Goal: Task Accomplishment & Management: Manage account settings

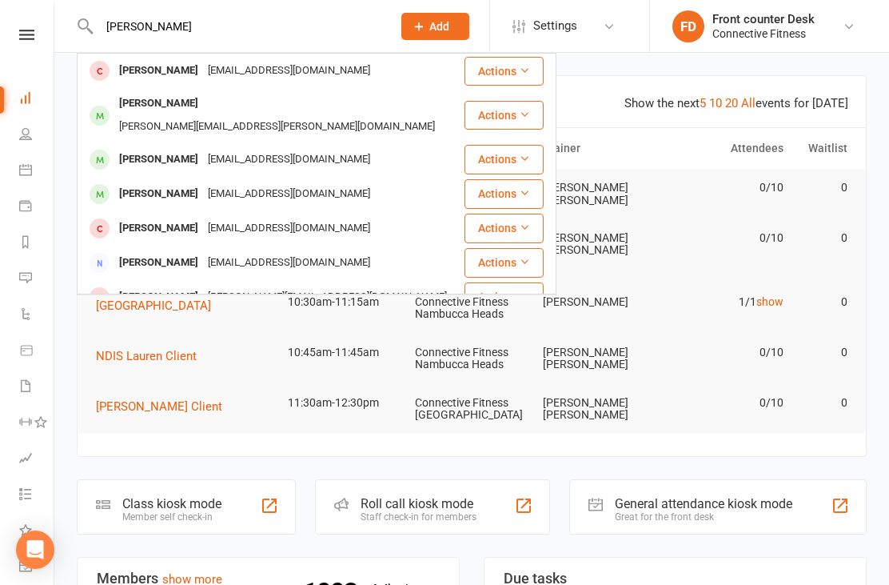
type input "[PERSON_NAME]"
click at [370, 63] on div "[PERSON_NAME] [PERSON_NAME][EMAIL_ADDRESS][DOMAIN_NAME]" at bounding box center [270, 70] width 385 height 33
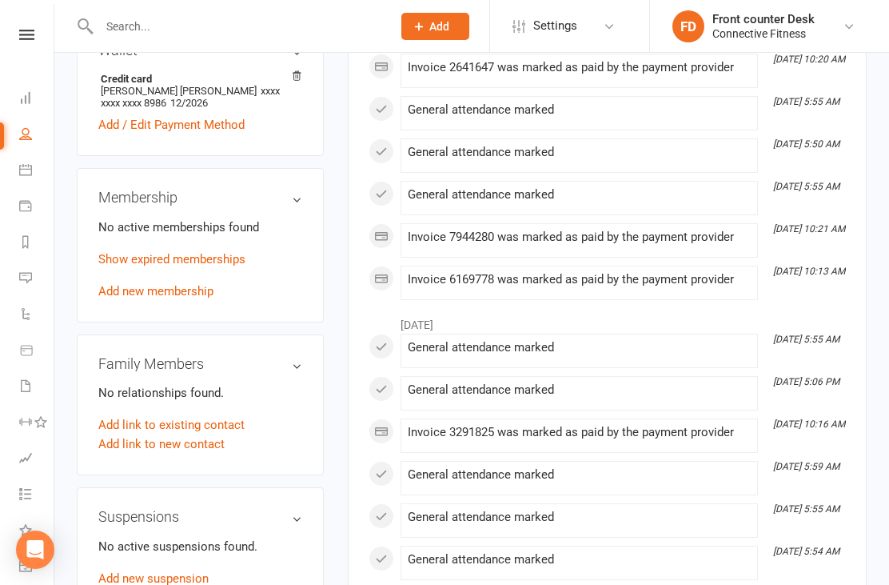
scroll to position [517, 0]
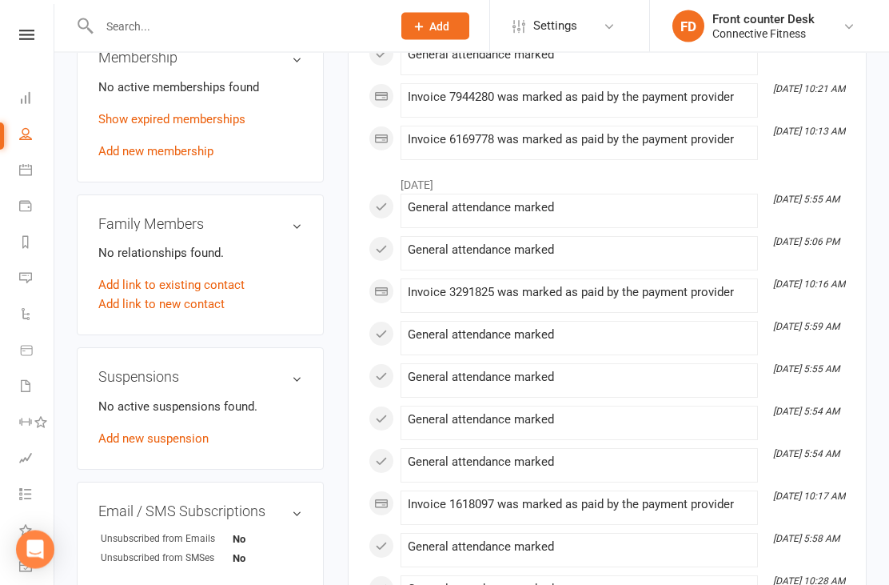
click at [342, 151] on main "✓ Memberships n/a No active memberships $ Balance $0.00 Next: n/a Last: [DATE] …" at bounding box center [607, 148] width 543 height 1455
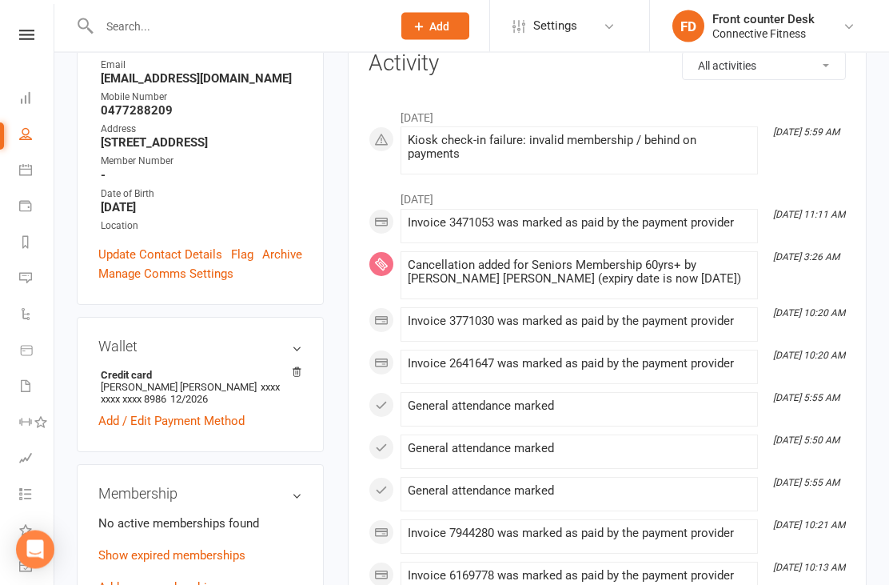
scroll to position [219, 0]
click at [194, 430] on link "Add / Edit Payment Method" at bounding box center [171, 420] width 146 height 19
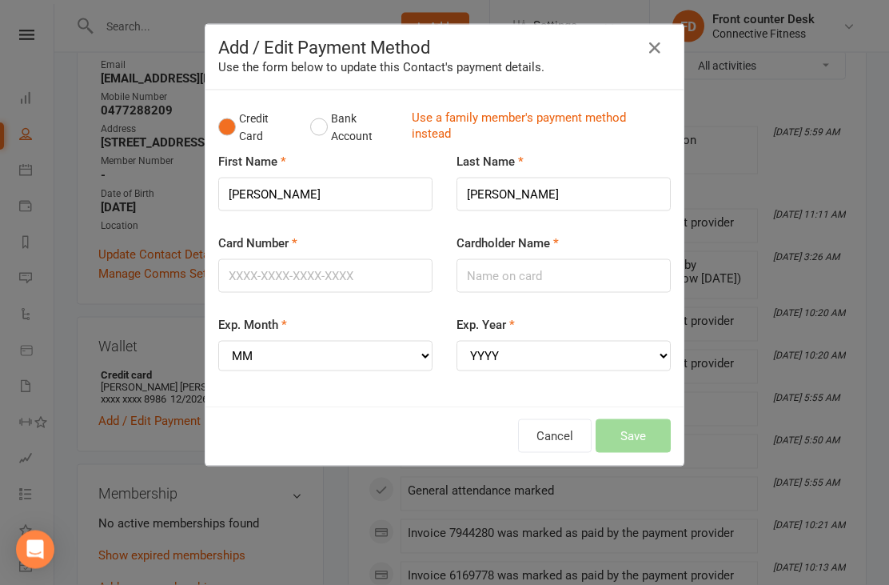
scroll to position [220, 0]
click at [358, 261] on input "Card Number" at bounding box center [325, 276] width 214 height 34
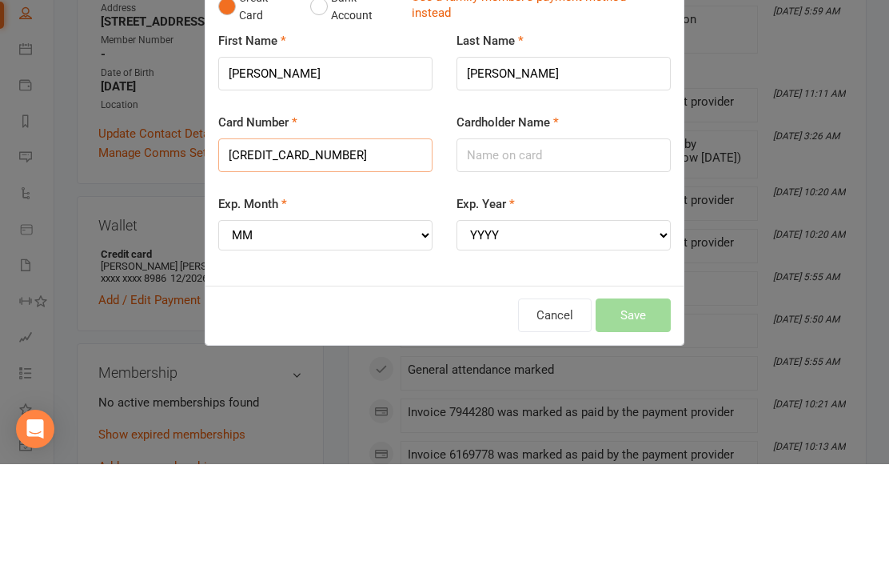
type input "[CREDIT_CARD_NUMBER]"
click at [497, 259] on input "Cardholder Name" at bounding box center [564, 276] width 214 height 34
type input "[PERSON_NAME]"
click at [272, 341] on select "MM 01 02 03 04 05 06 07 08 09 10 11 12" at bounding box center [325, 356] width 214 height 30
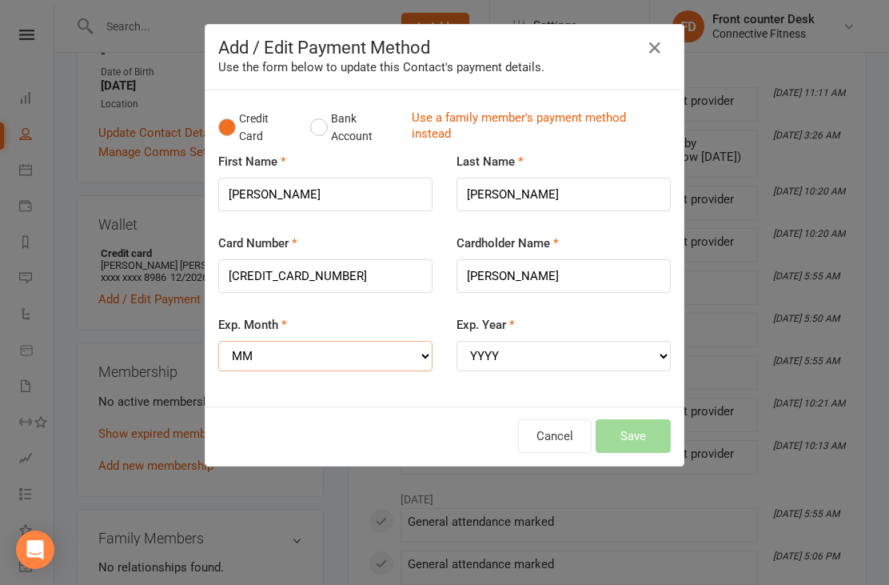
select select "08"
click at [499, 353] on select "YYYY 2025 2026 2027 2028 2029 2030 2031 2032 2033 2034" at bounding box center [564, 356] width 214 height 30
select select "2030"
click at [632, 426] on button "Save" at bounding box center [633, 436] width 75 height 34
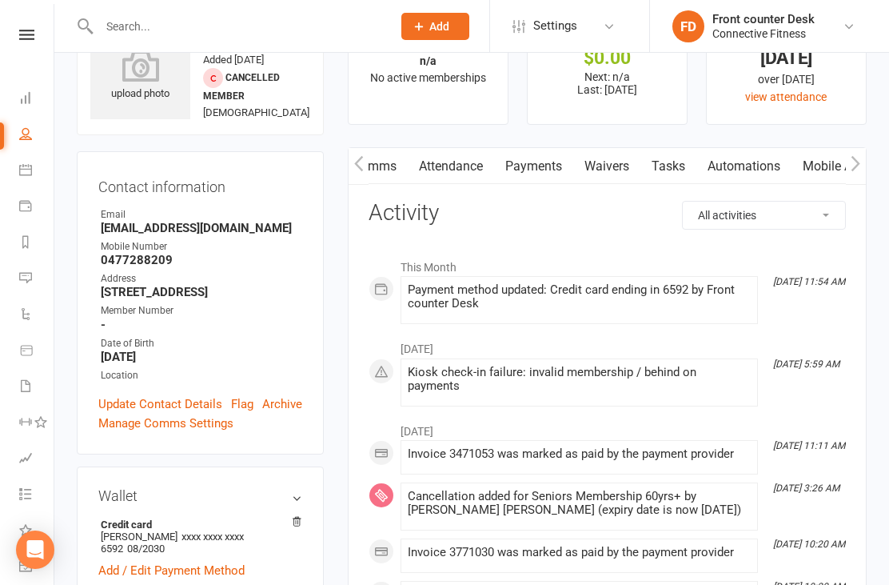
scroll to position [0, 0]
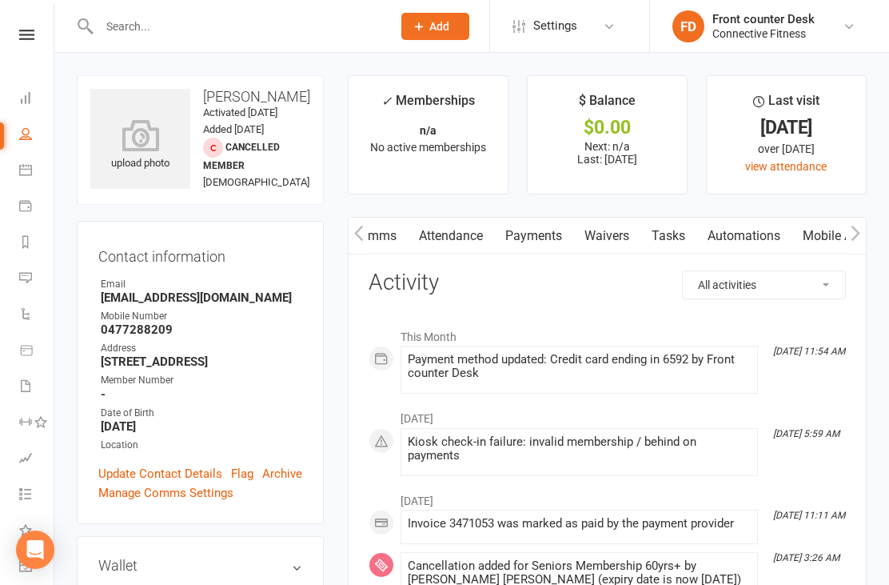
click at [146, 34] on input "text" at bounding box center [237, 26] width 286 height 22
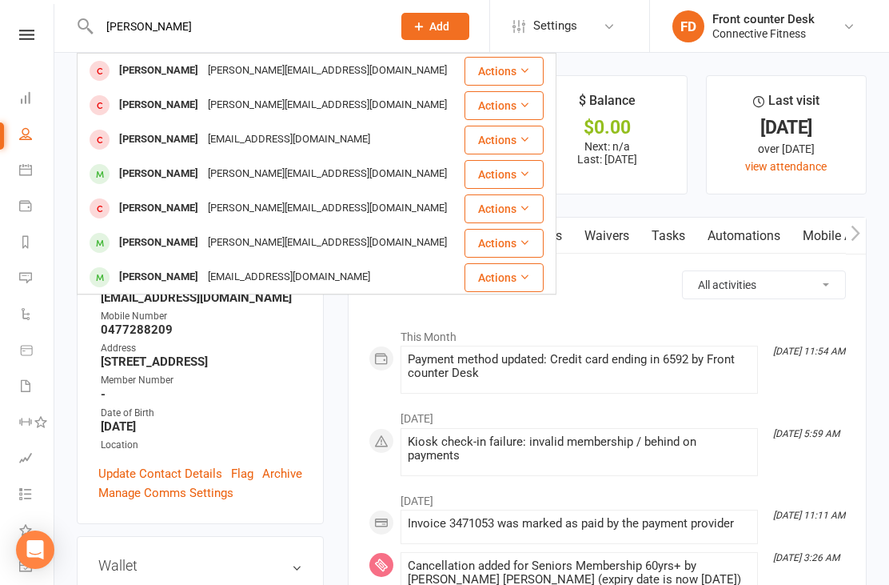
type input "[PERSON_NAME]"
click at [368, 77] on div "[PERSON_NAME] [PERSON_NAME][EMAIL_ADDRESS][DOMAIN_NAME]" at bounding box center [270, 70] width 385 height 33
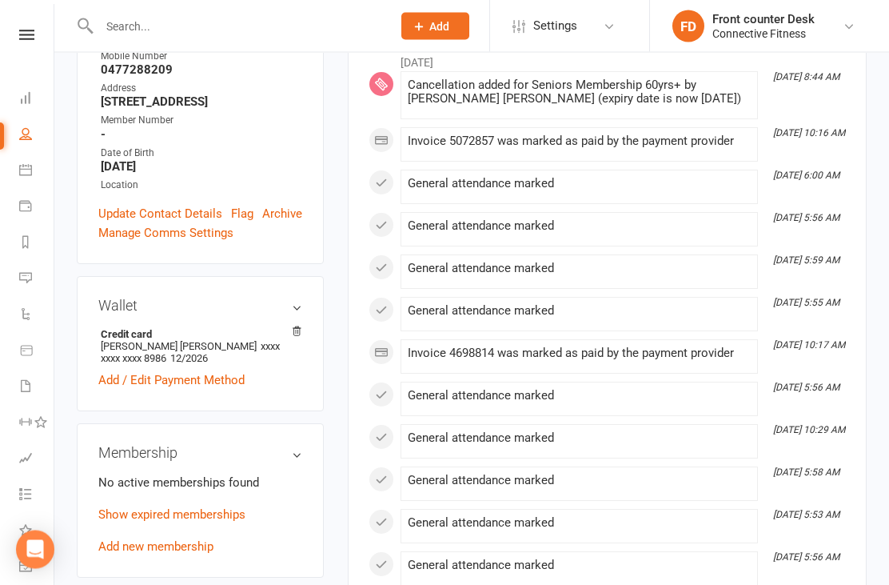
scroll to position [275, 0]
click at [140, 389] on link "Add / Edit Payment Method" at bounding box center [171, 379] width 146 height 19
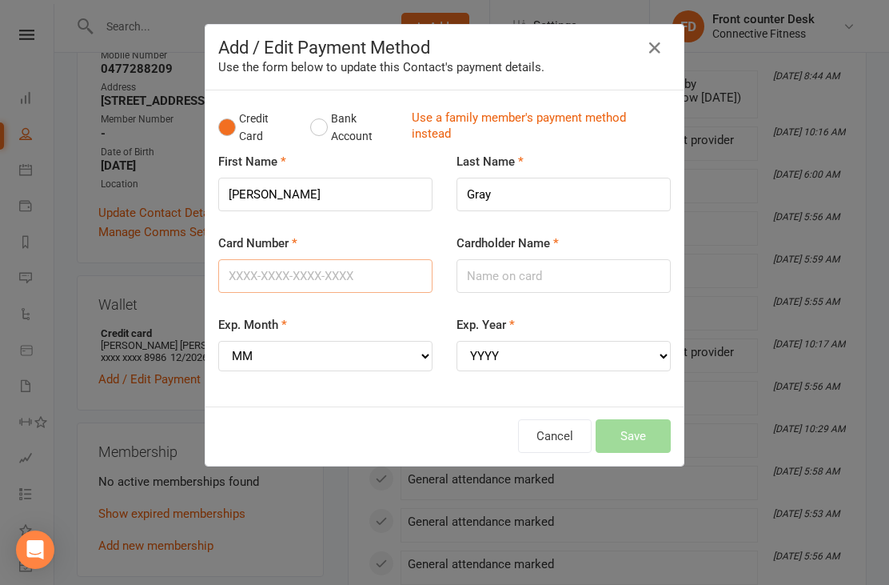
click at [280, 269] on input "Card Number" at bounding box center [325, 276] width 214 height 34
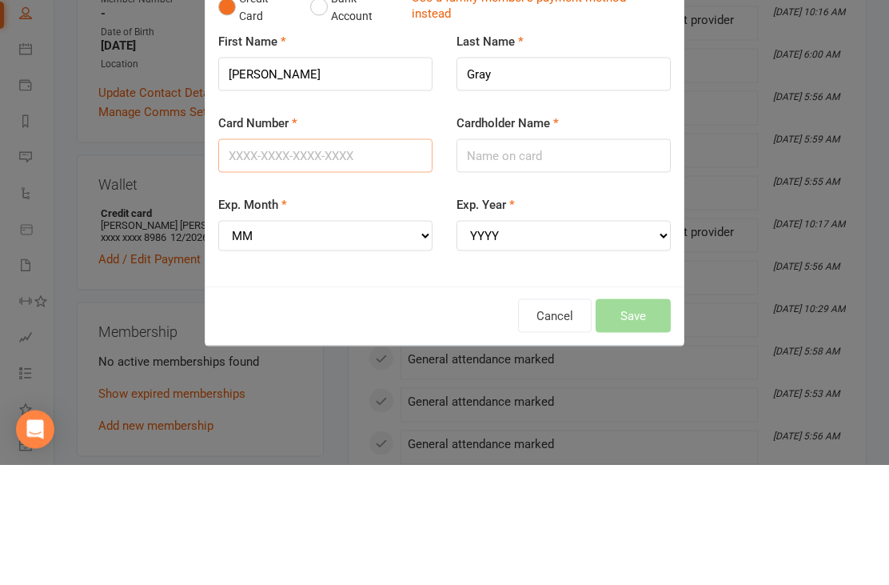
type input "5"
type input "[CREDIT_CARD_NUMBER]"
click at [302, 341] on select "MM 01 02 03 04 05 06 07 08 09 10 11 12" at bounding box center [325, 356] width 214 height 30
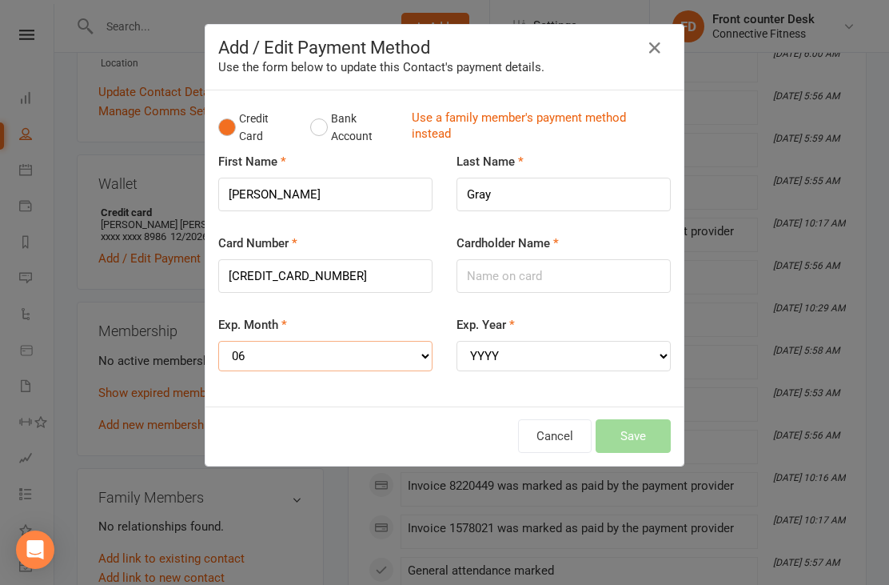
click at [413, 354] on select "MM 01 02 03 04 05 06 07 08 09 10 11 12" at bounding box center [325, 356] width 214 height 30
select select "08"
click at [539, 275] on input "Cardholder Name" at bounding box center [564, 276] width 214 height 34
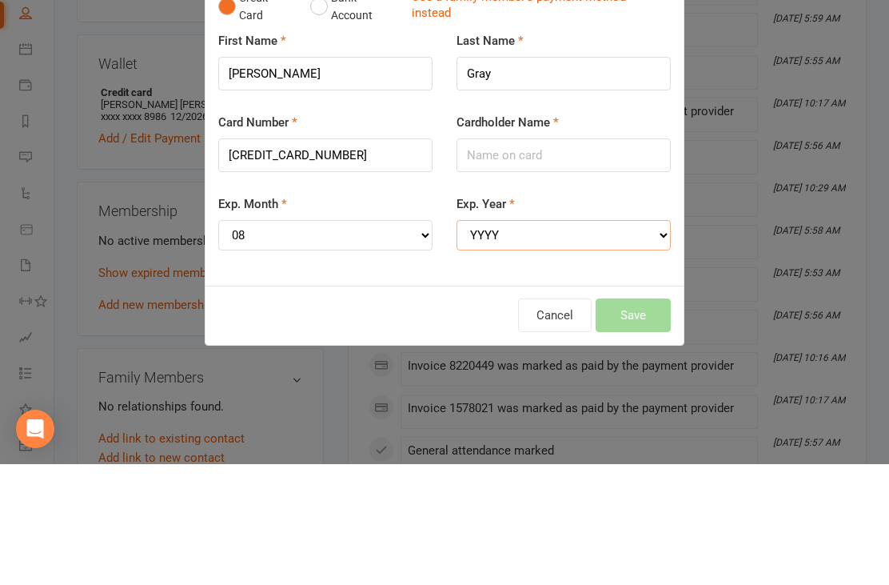
click at [493, 341] on select "YYYY 2025 2026 2027 2028 2029 2030 2031 2032 2033 2034" at bounding box center [564, 356] width 214 height 30
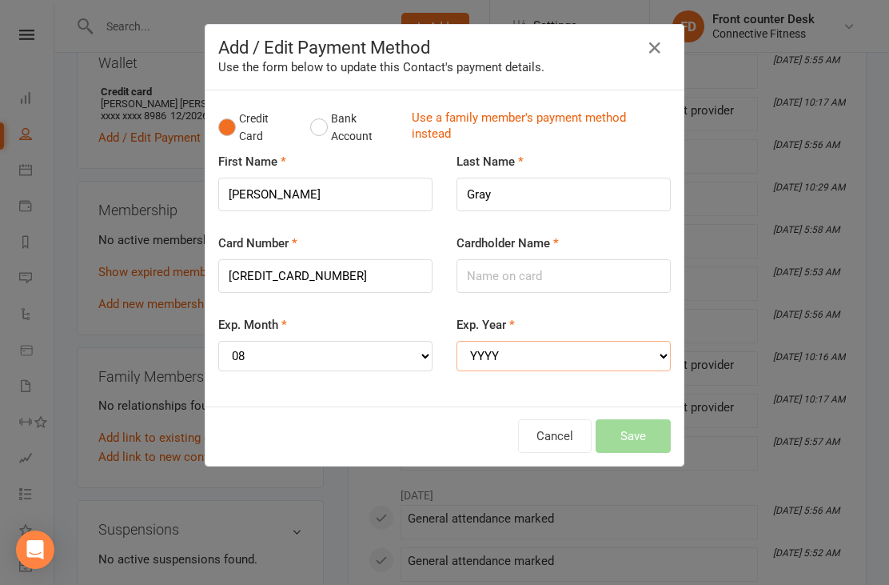
select select "2030"
click at [502, 273] on input "Cardholder Name" at bounding box center [564, 276] width 214 height 34
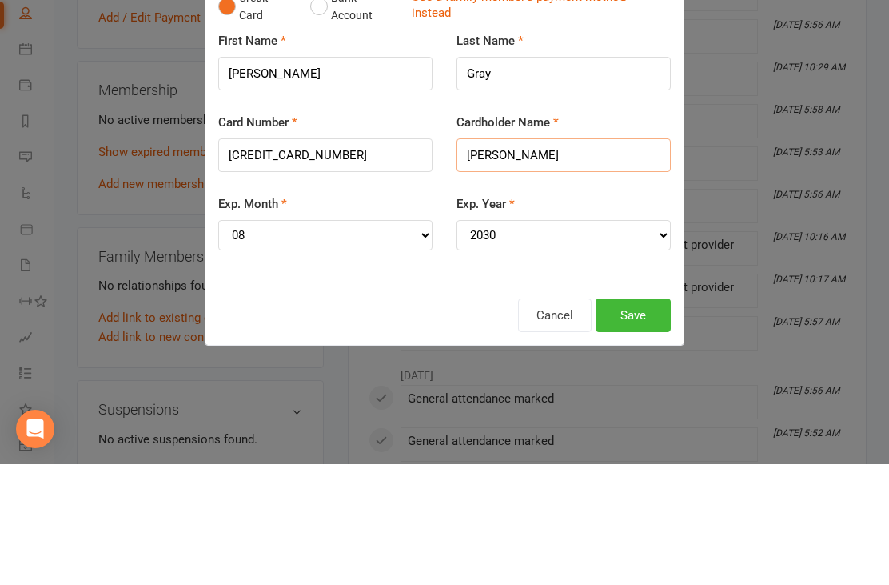
type input "[PERSON_NAME]"
click at [620, 419] on button "Save" at bounding box center [633, 436] width 75 height 34
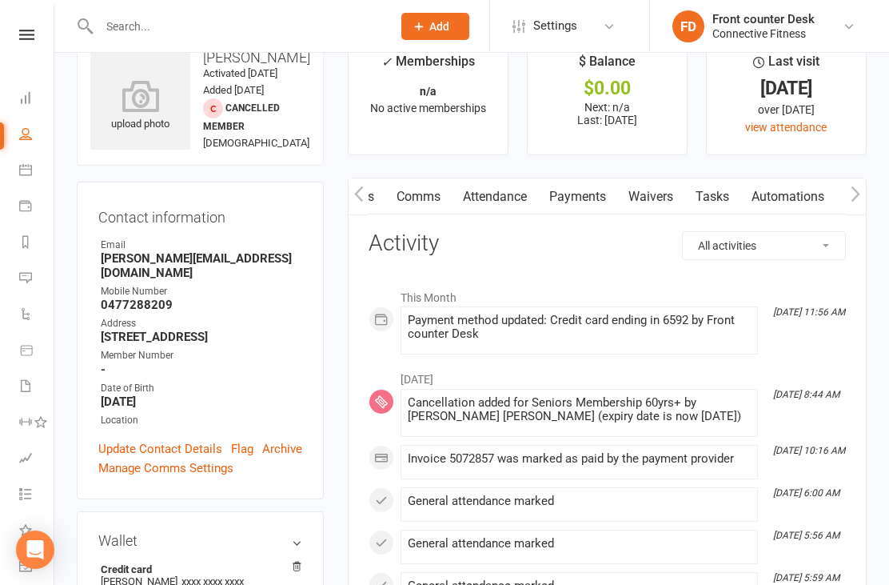
scroll to position [0, 78]
click at [598, 206] on link "Payments" at bounding box center [582, 196] width 79 height 37
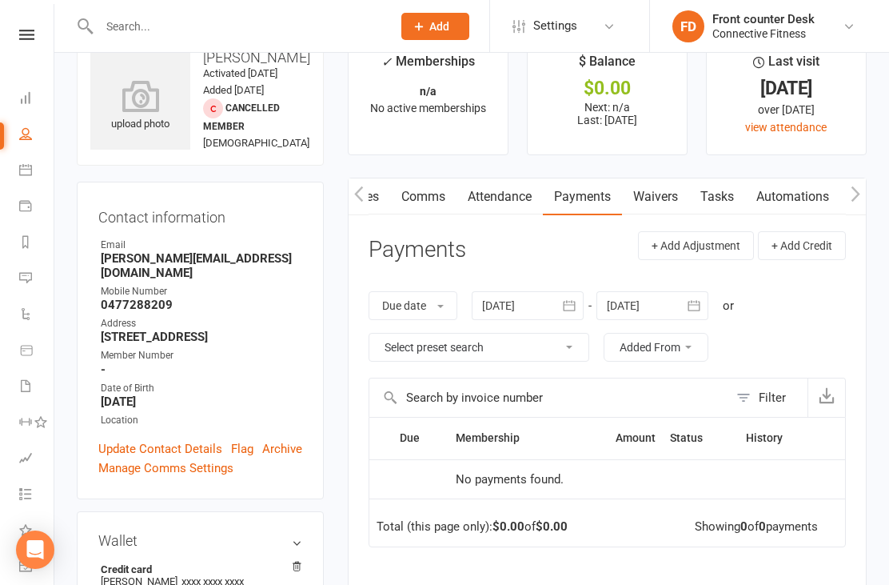
click at [659, 199] on link "Waivers" at bounding box center [655, 196] width 67 height 37
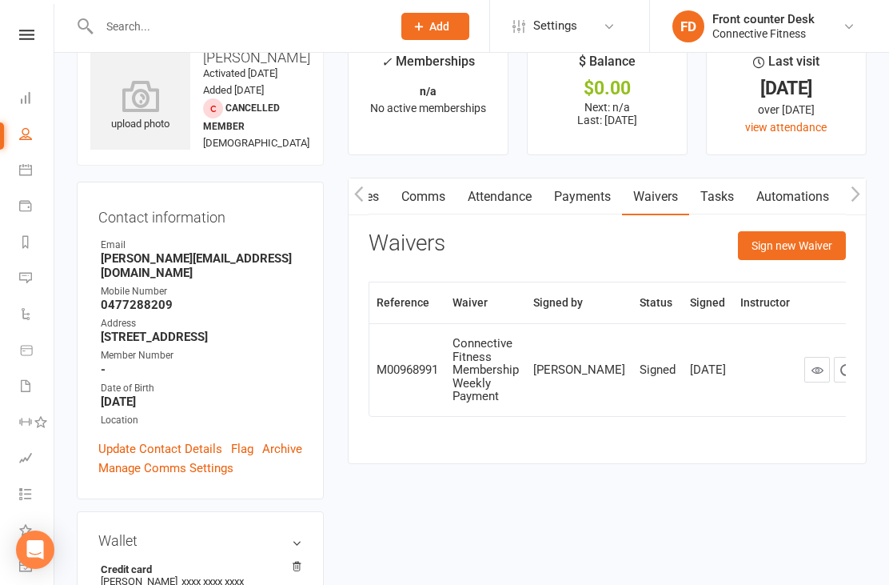
click at [728, 186] on link "Tasks" at bounding box center [717, 196] width 56 height 37
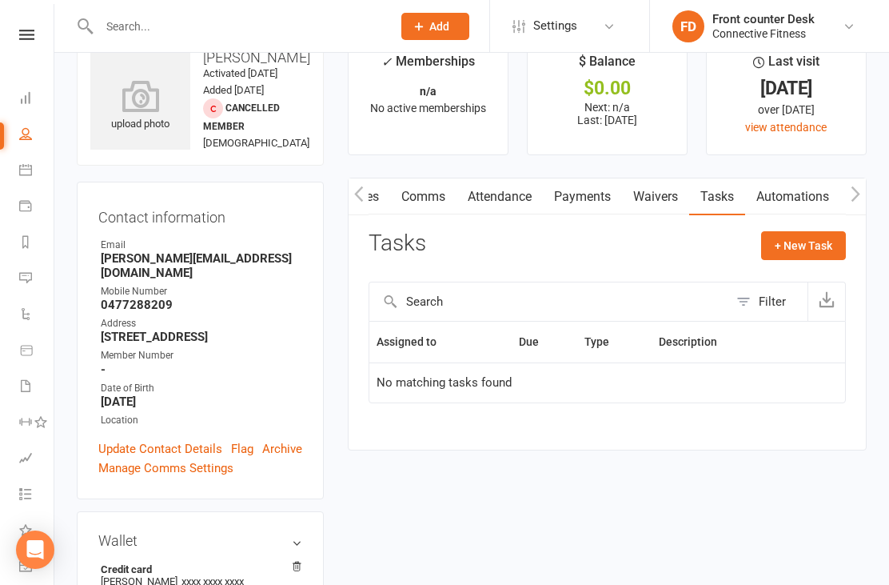
click at [671, 190] on link "Waivers" at bounding box center [655, 196] width 67 height 37
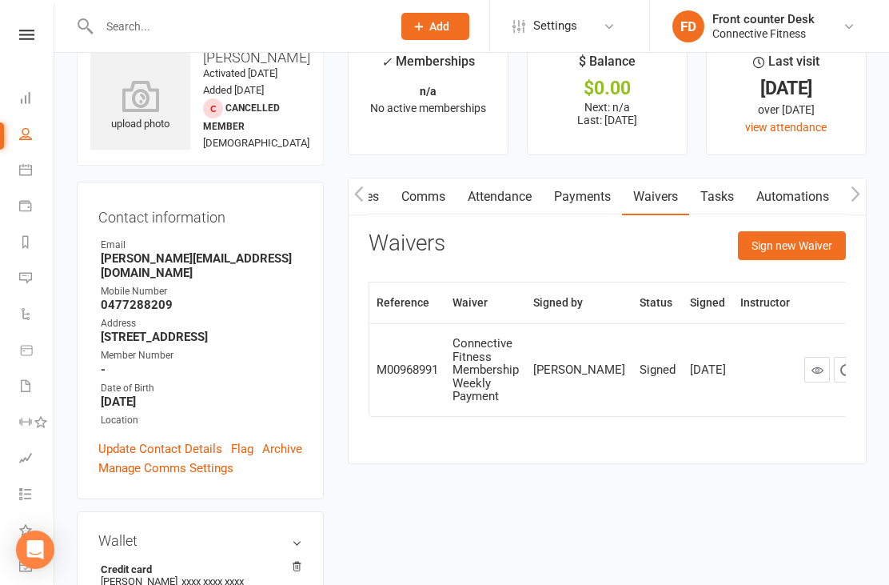
click at [861, 198] on icon "button" at bounding box center [856, 194] width 10 height 17
click at [861, 195] on icon "button" at bounding box center [856, 194] width 10 height 17
click at [349, 199] on button "button" at bounding box center [359, 196] width 20 height 36
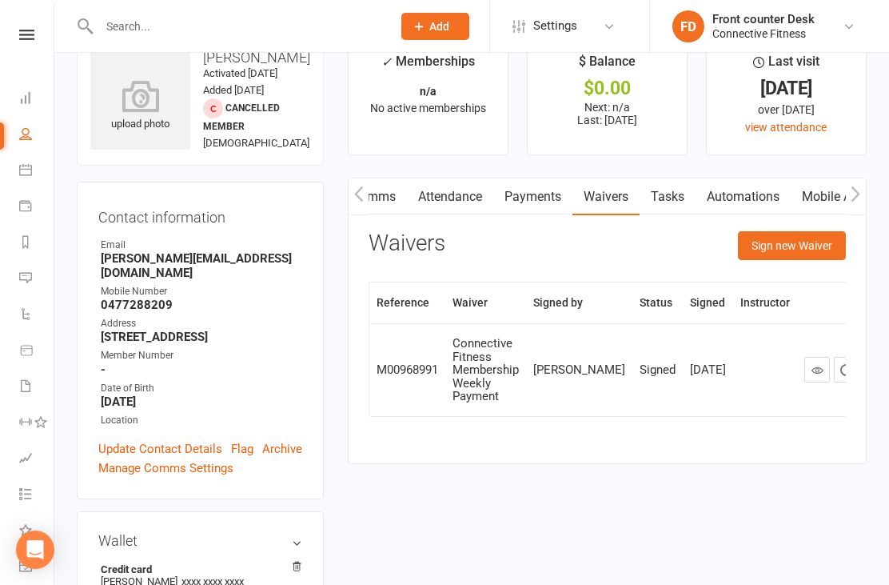
click at [366, 195] on button "button" at bounding box center [359, 196] width 20 height 36
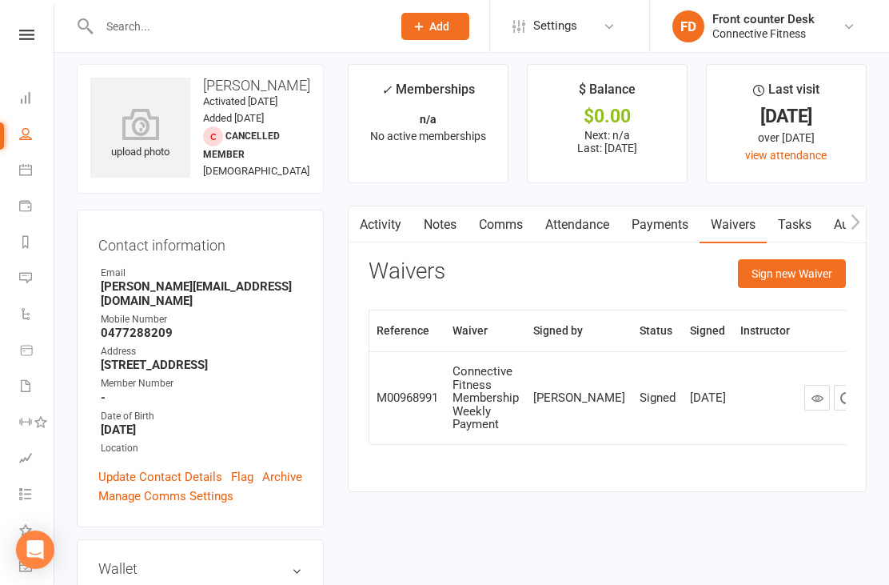
scroll to position [0, 0]
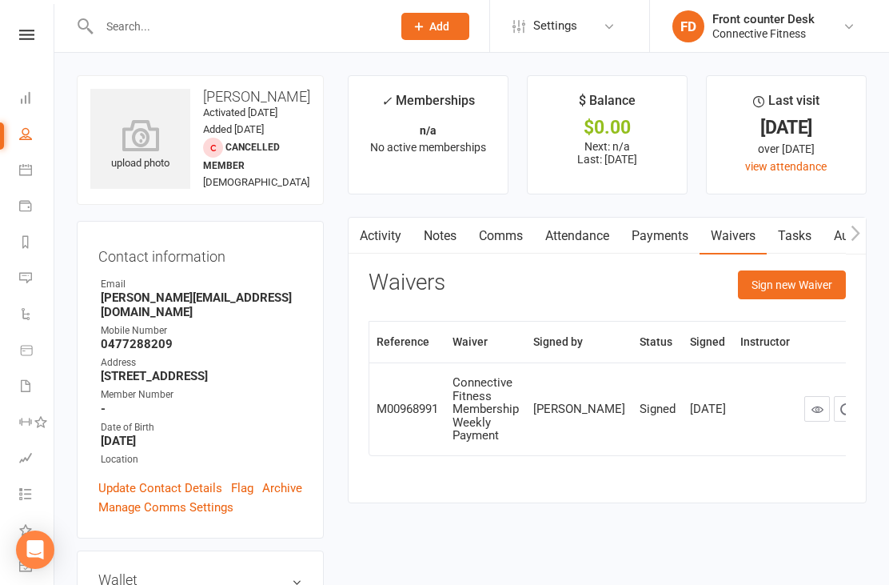
click at [384, 233] on link "Activity" at bounding box center [381, 236] width 64 height 37
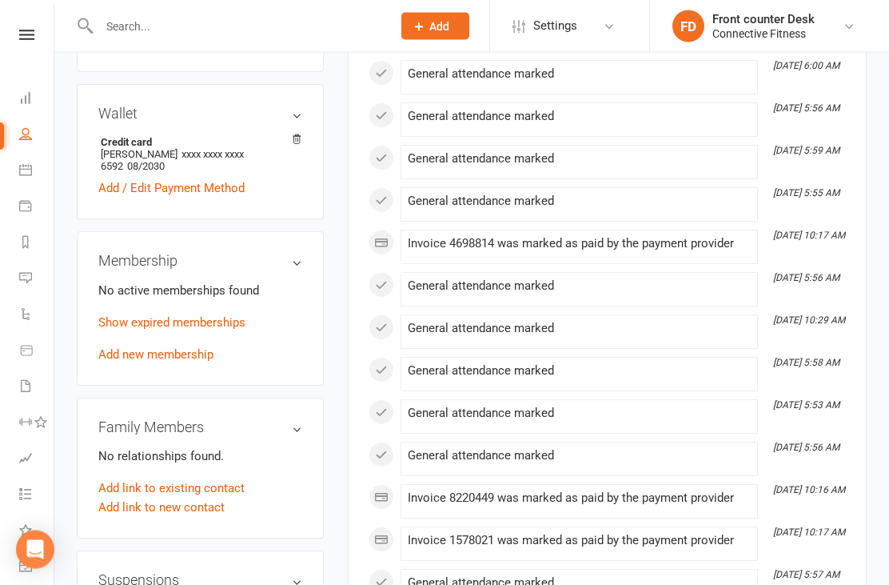
scroll to position [467, 0]
click at [207, 361] on link "Add new membership" at bounding box center [155, 353] width 115 height 14
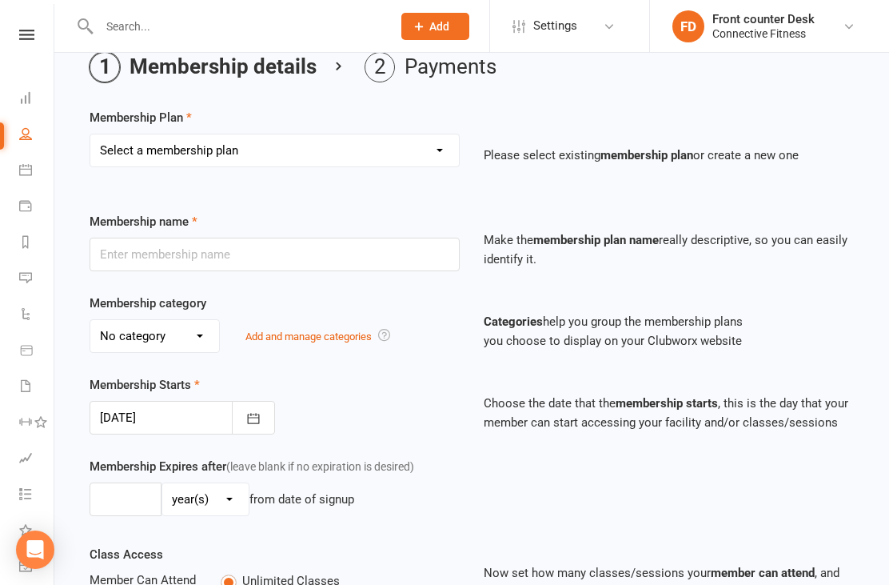
scroll to position [61, 0]
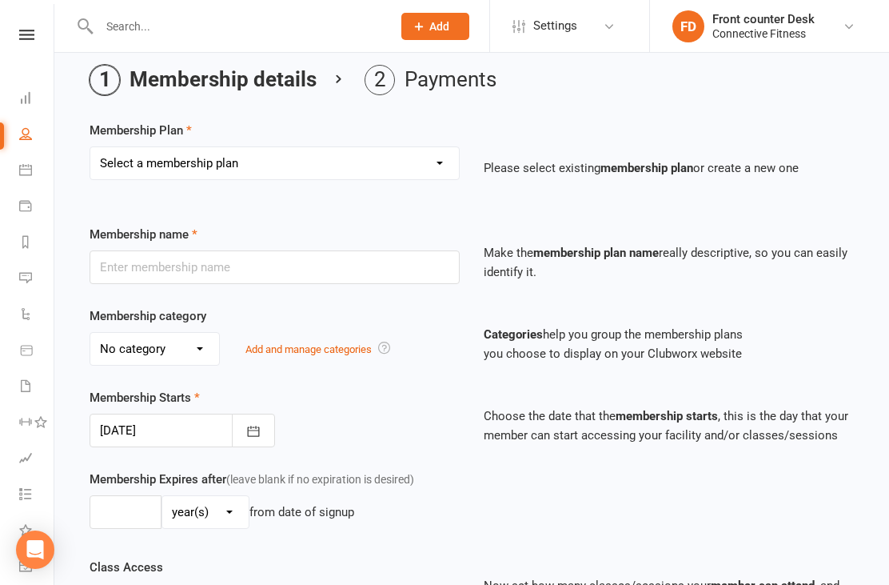
click at [444, 158] on select "Select a membership plan Full time Student aged [DEMOGRAPHIC_DATA]-18yrs Senior…" at bounding box center [274, 163] width 369 height 32
select select "6"
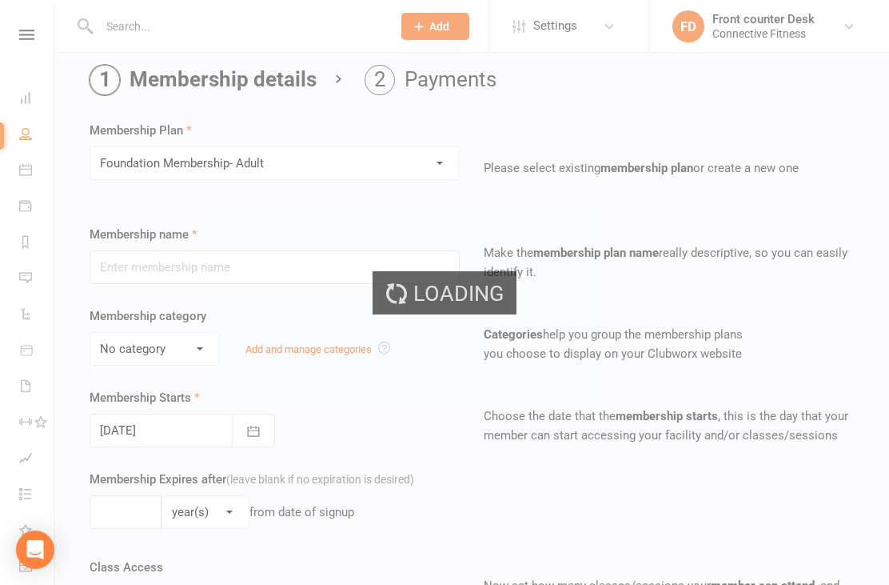
type input "Foundation Membership- Adult"
select select "3"
type input "0"
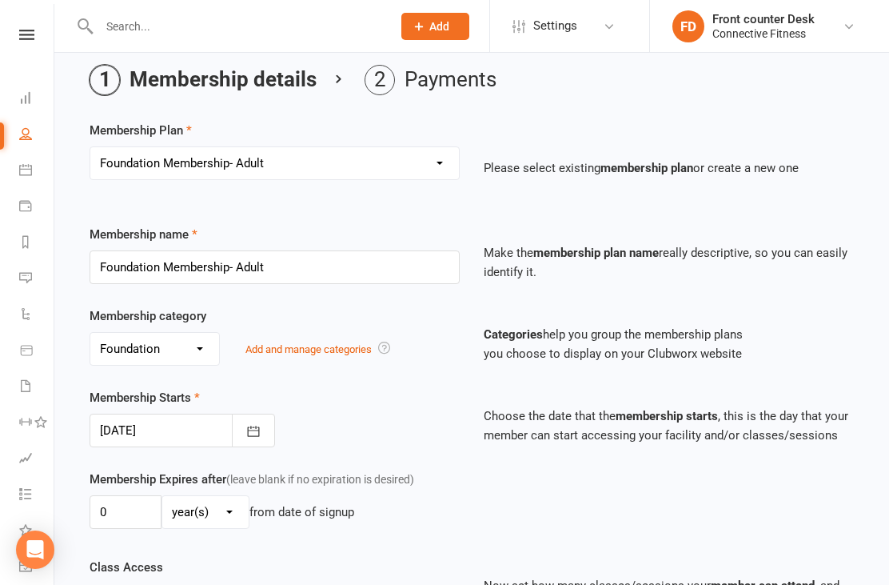
type input "[DATE]"
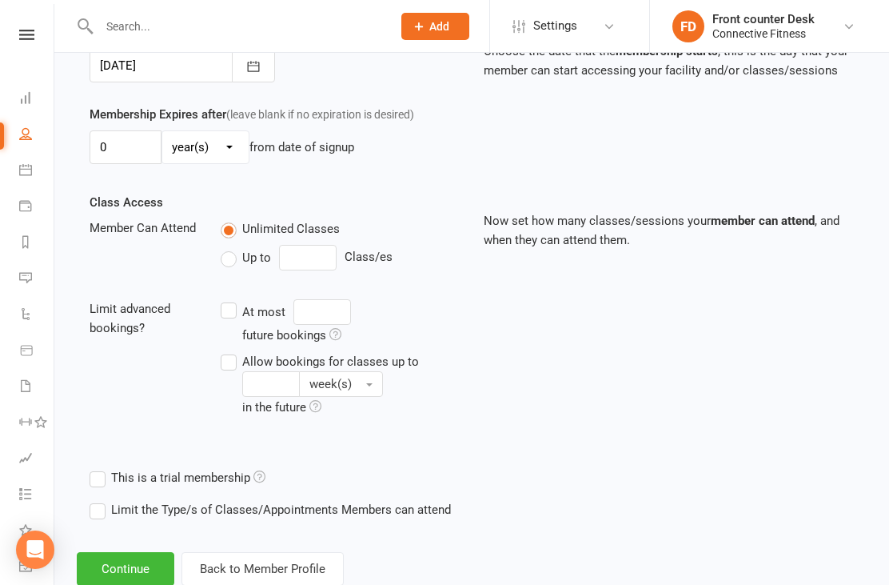
scroll to position [433, 0]
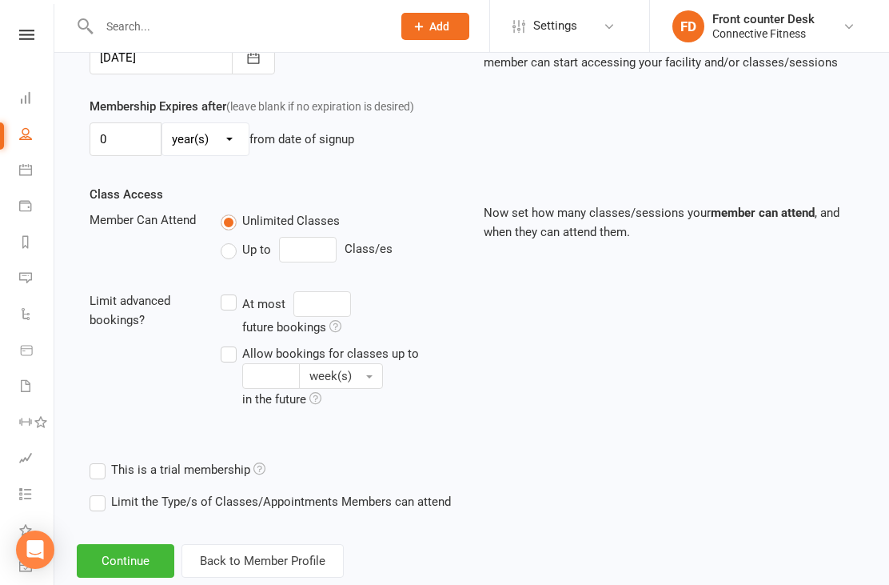
click at [160, 557] on button "Continue" at bounding box center [126, 561] width 98 height 34
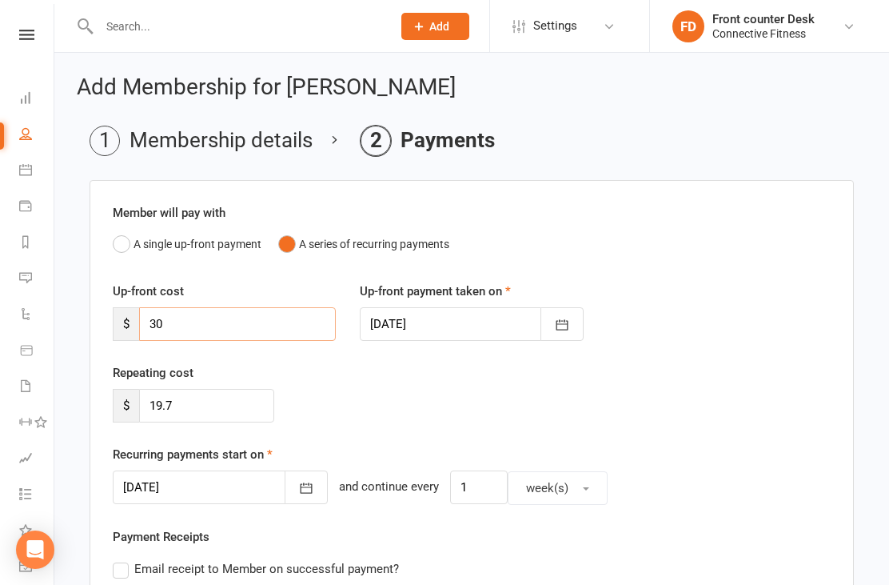
click at [307, 318] on input "30" at bounding box center [237, 324] width 197 height 34
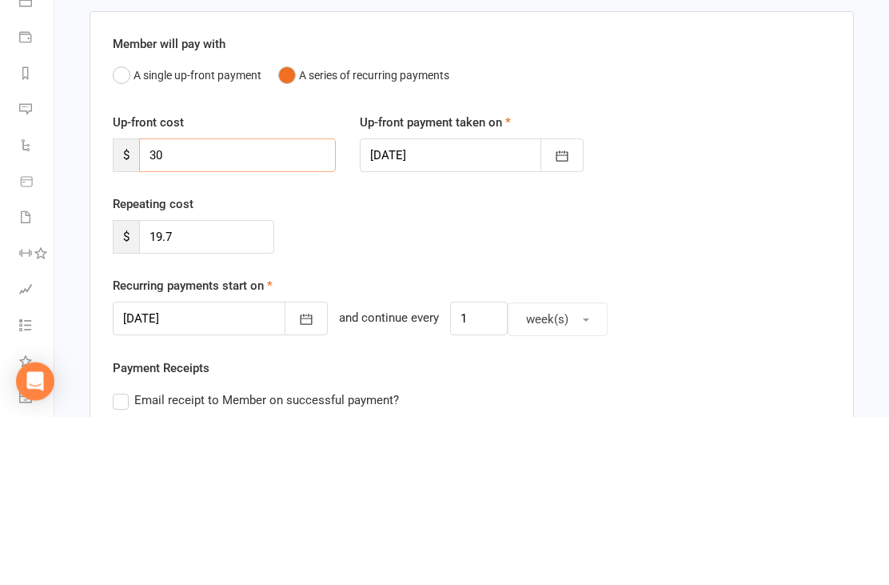
type input "3"
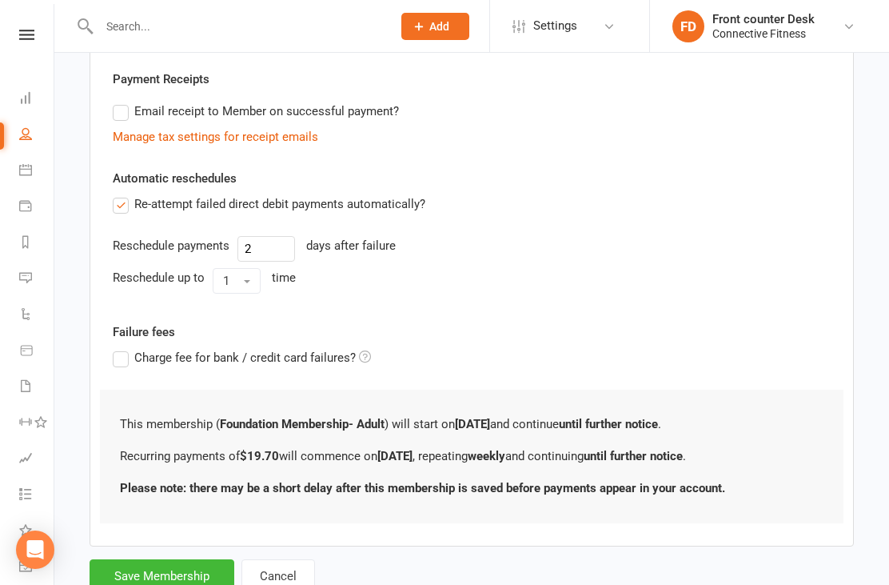
scroll to position [476, 0]
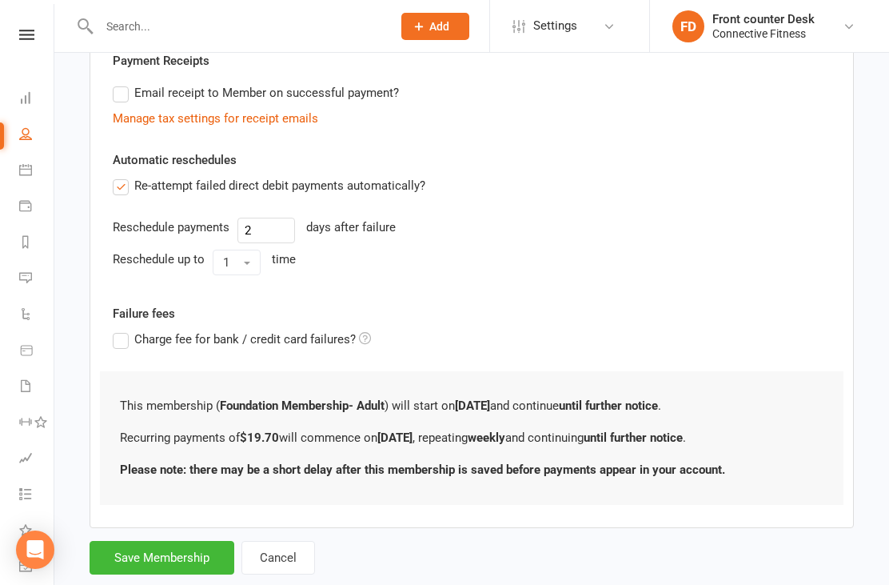
type input "0"
click at [204, 558] on button "Save Membership" at bounding box center [162, 558] width 145 height 34
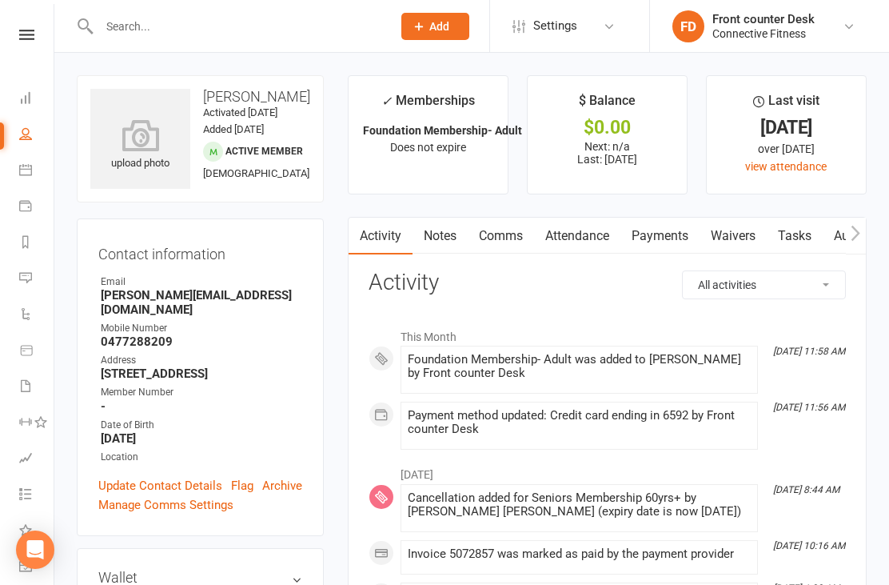
click at [265, 35] on input "text" at bounding box center [237, 26] width 286 height 22
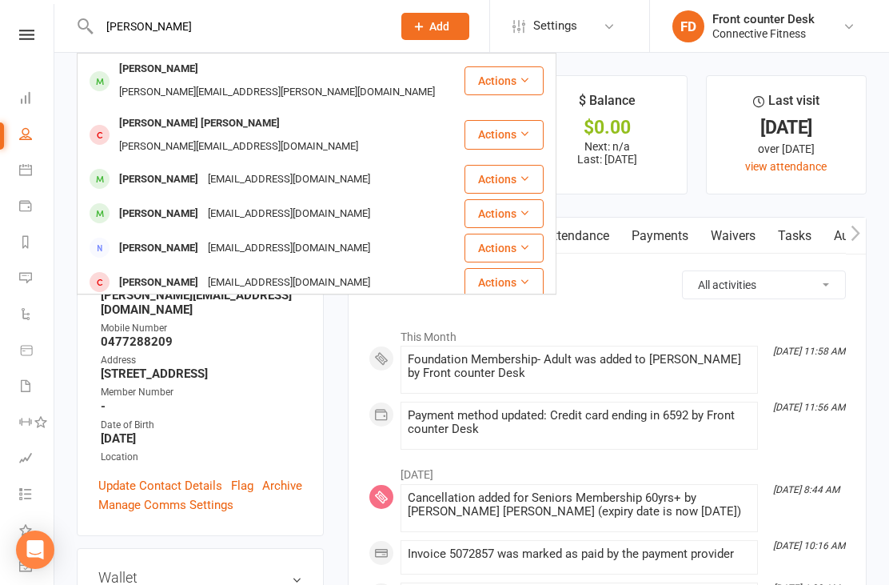
type input "[PERSON_NAME]"
click at [408, 300] on div "[PERSON_NAME] [PERSON_NAME][EMAIL_ADDRESS][DOMAIN_NAME]" at bounding box center [270, 316] width 385 height 33
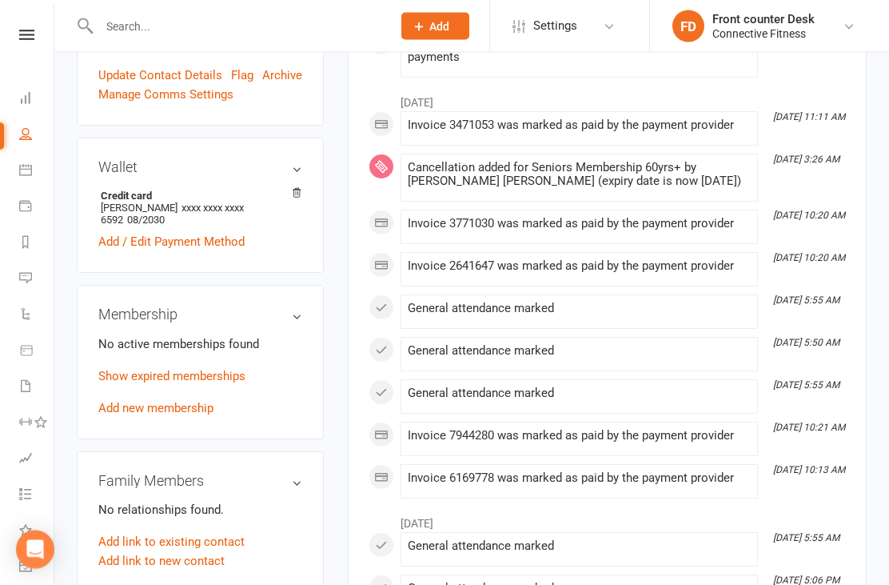
scroll to position [398, 0]
click at [115, 415] on link "Add new membership" at bounding box center [155, 408] width 115 height 14
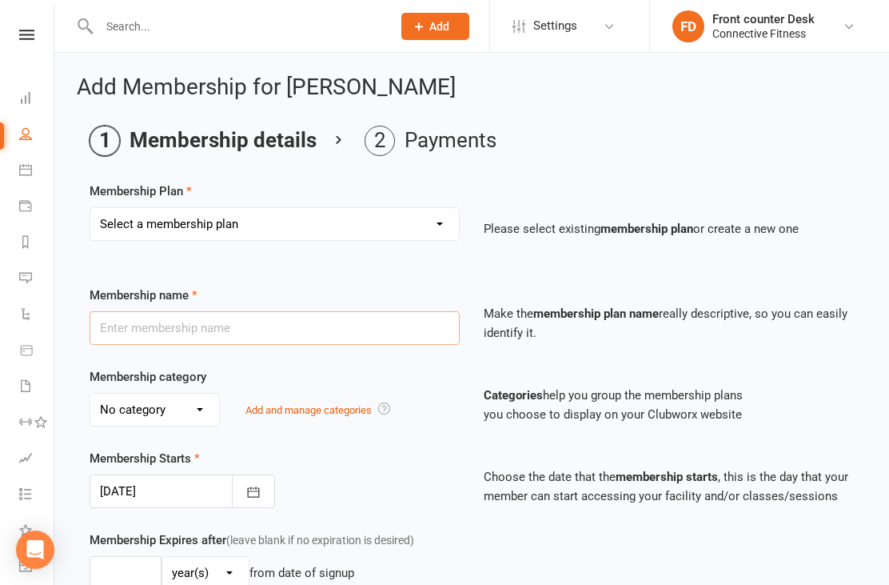
click at [414, 332] on input "text" at bounding box center [275, 328] width 370 height 34
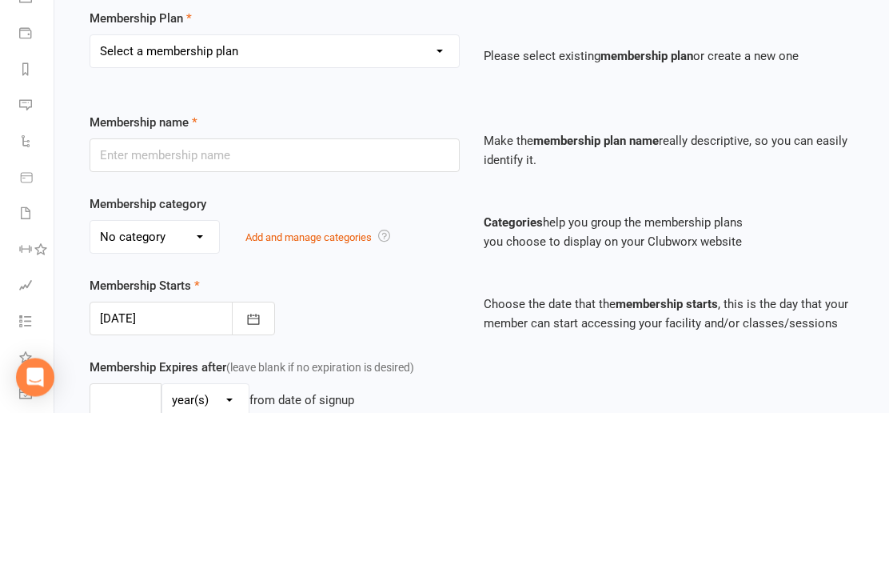
click at [443, 208] on select "Select a membership plan Full time Student aged [DEMOGRAPHIC_DATA]-18yrs Senior…" at bounding box center [274, 224] width 369 height 32
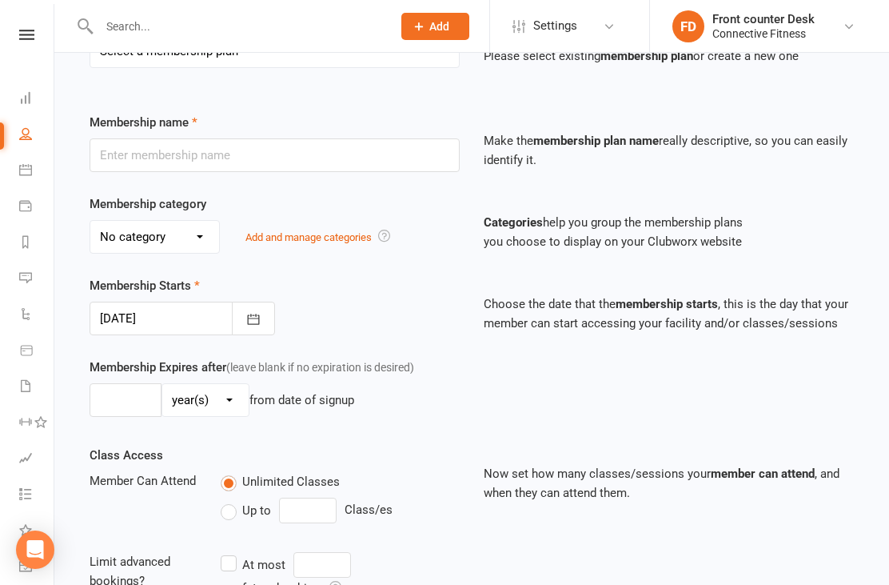
select select "6"
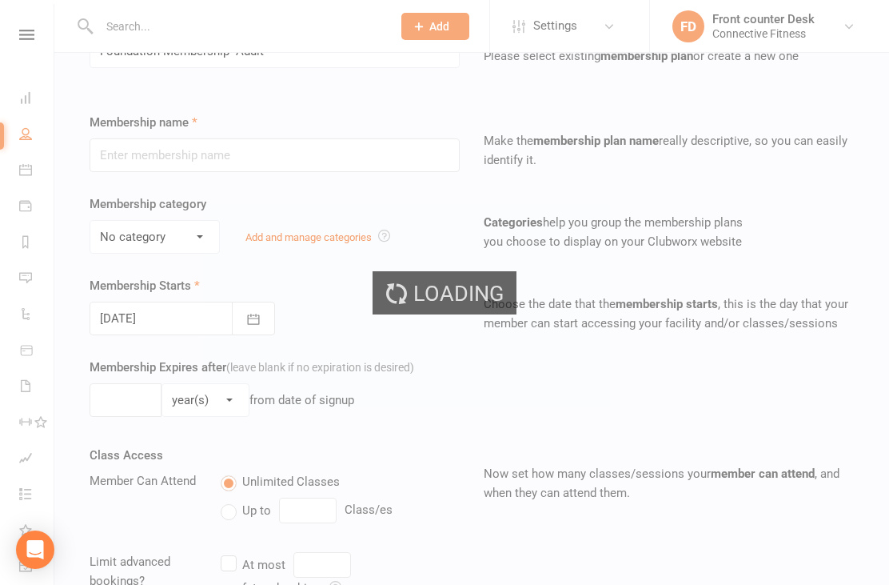
type input "Foundation Membership- Adult"
select select "3"
type input "0"
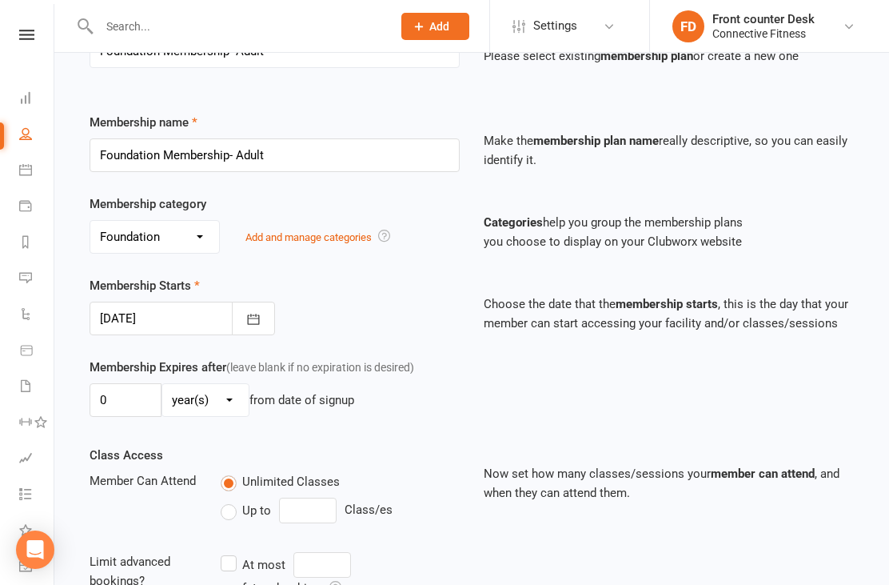
type input "[DATE]"
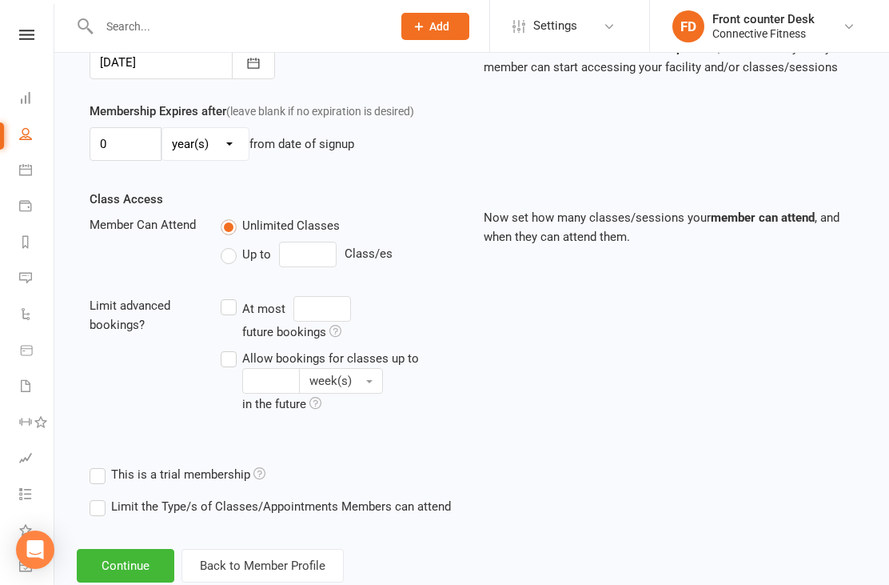
scroll to position [433, 0]
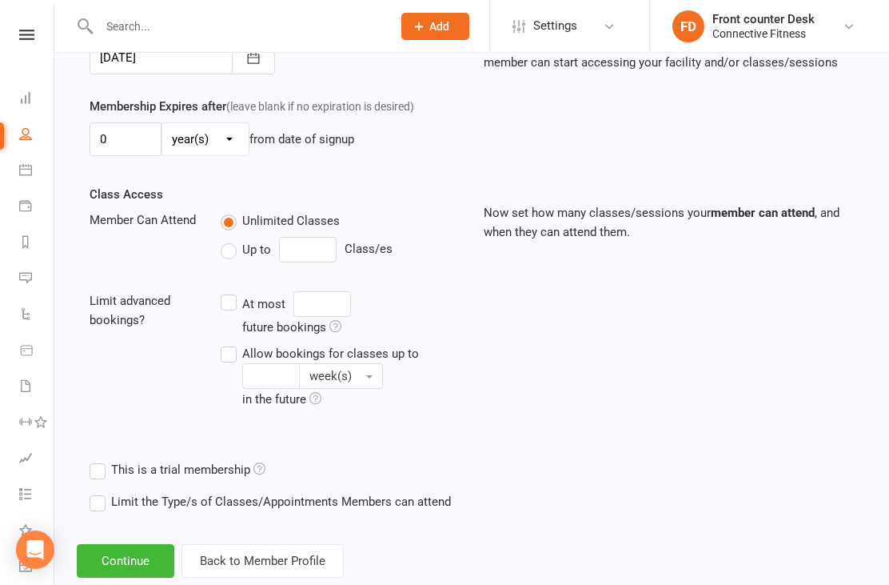
click at [108, 559] on button "Continue" at bounding box center [126, 561] width 98 height 34
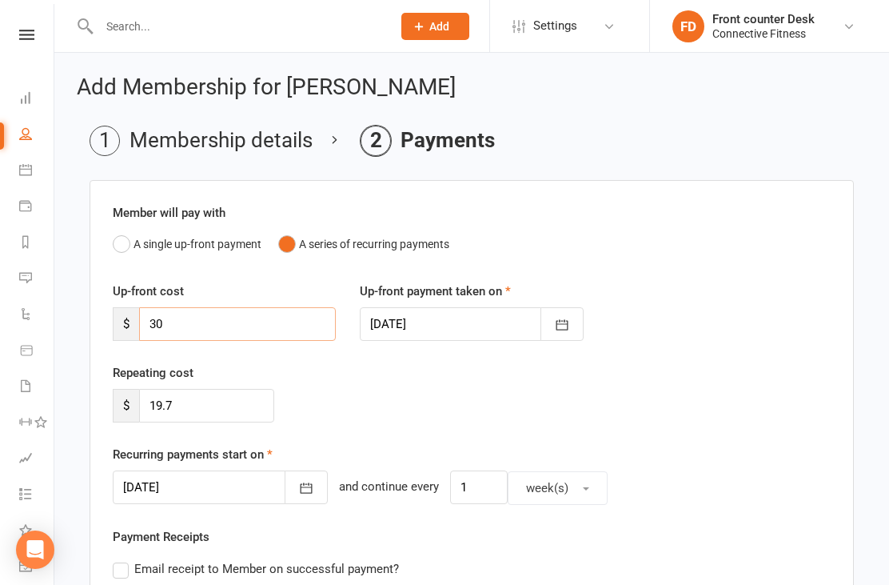
click at [289, 330] on input "30" at bounding box center [237, 324] width 197 height 34
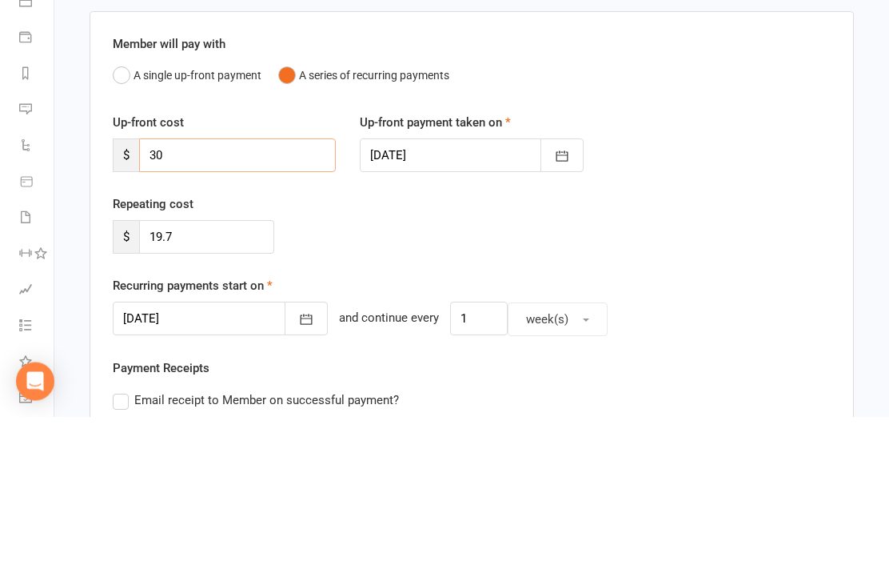
type input "3"
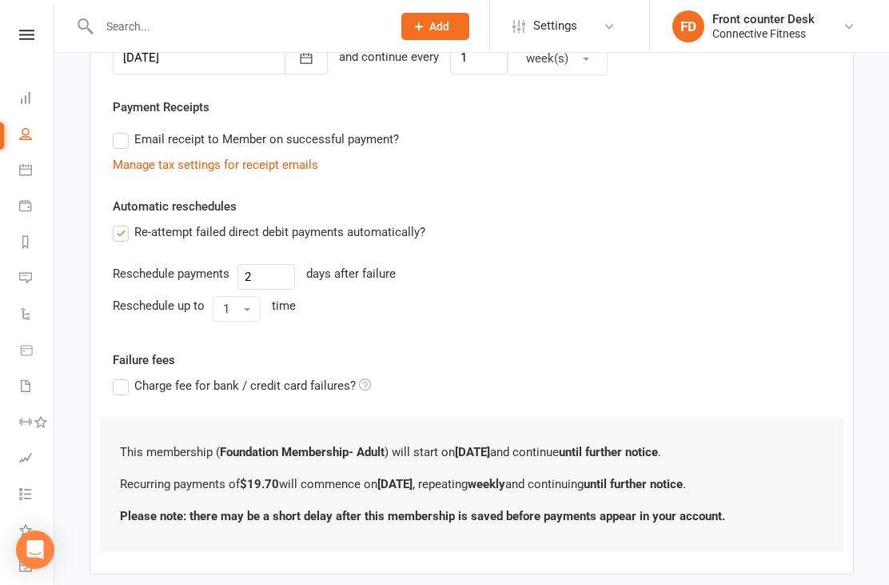
scroll to position [476, 0]
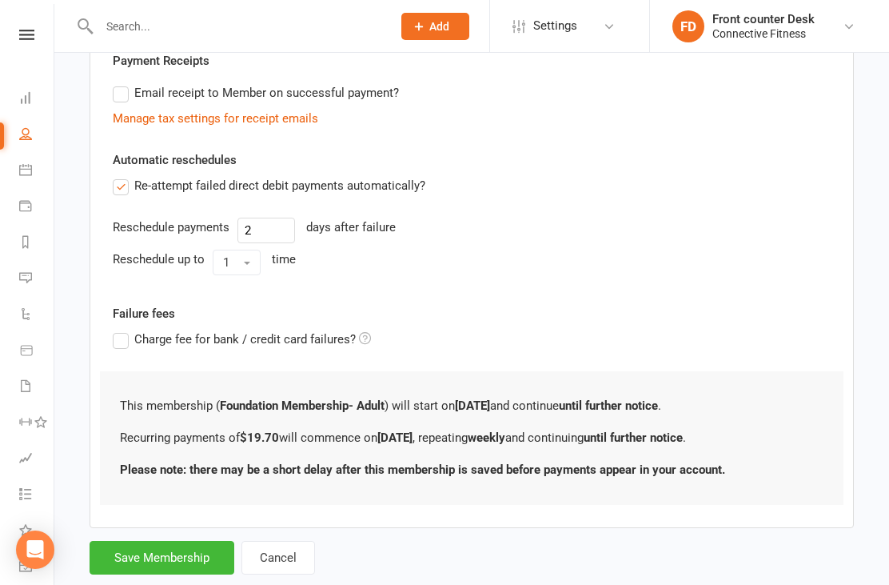
type input "0"
click at [109, 555] on button "Save Membership" at bounding box center [162, 558] width 145 height 34
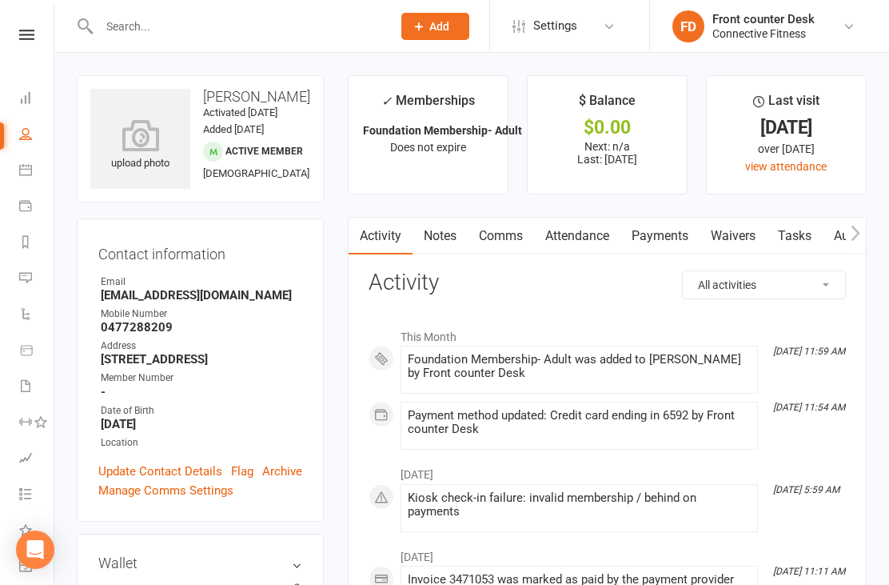
click at [34, 106] on link "Dashboard" at bounding box center [37, 100] width 36 height 36
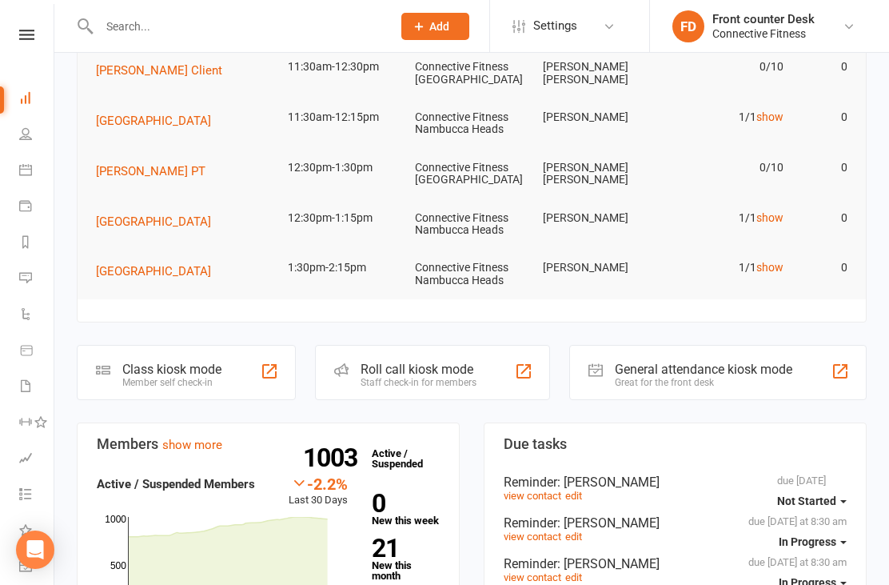
scroll to position [121, 0]
click at [764, 254] on td "1/1 show" at bounding box center [727, 268] width 128 height 38
click at [772, 249] on td "1/1 show" at bounding box center [727, 268] width 128 height 38
click at [780, 261] on link "show" at bounding box center [770, 267] width 27 height 13
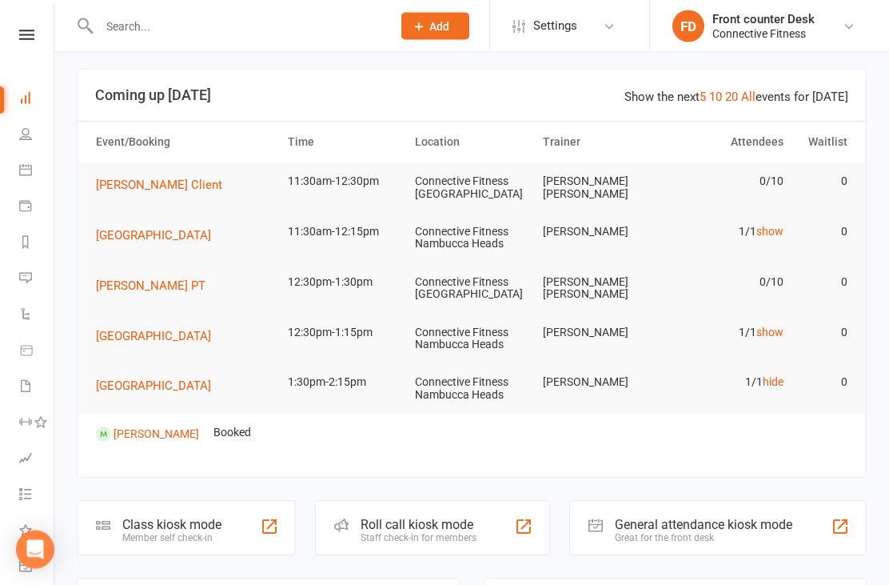
scroll to position [0, 0]
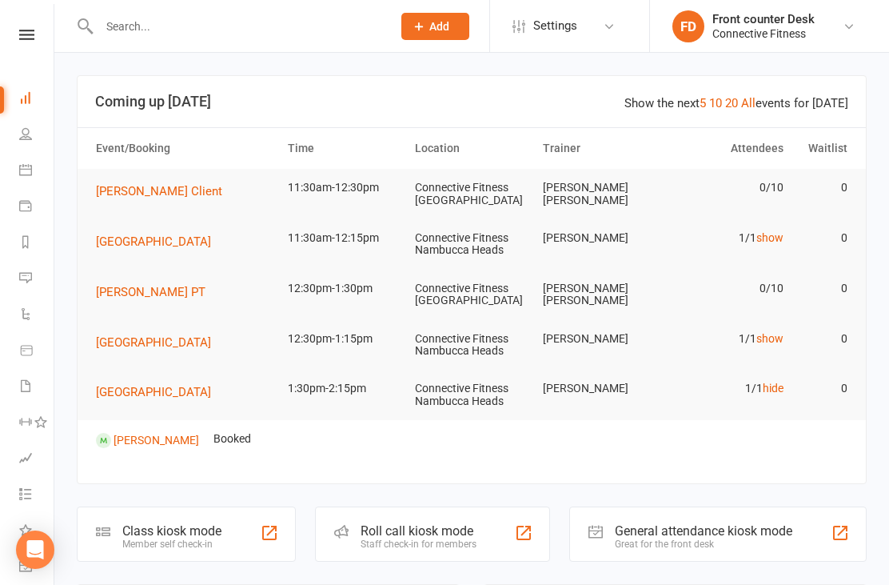
click at [264, 19] on input "text" at bounding box center [237, 26] width 286 height 22
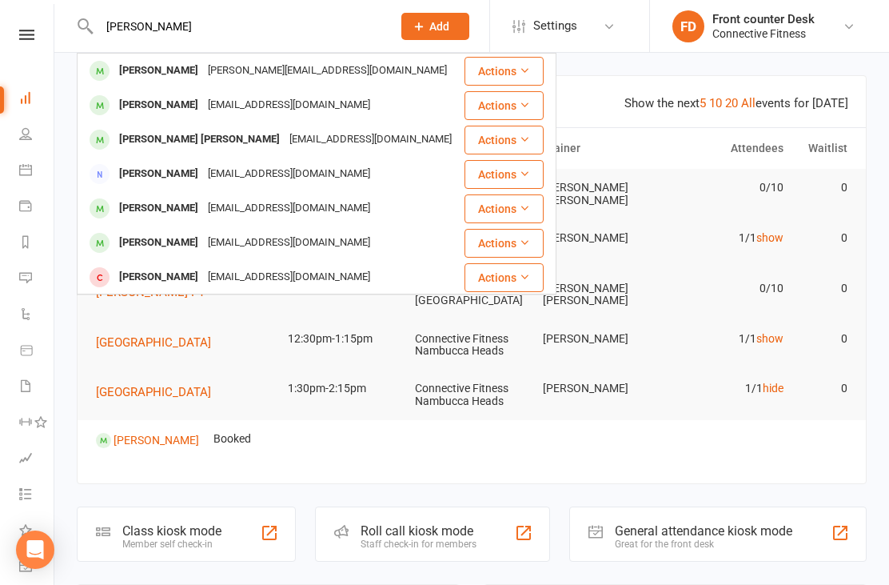
type input "[PERSON_NAME]"
click at [334, 74] on div "[PERSON_NAME] [PERSON_NAME][EMAIL_ADDRESS][DOMAIN_NAME]" at bounding box center [270, 70] width 385 height 33
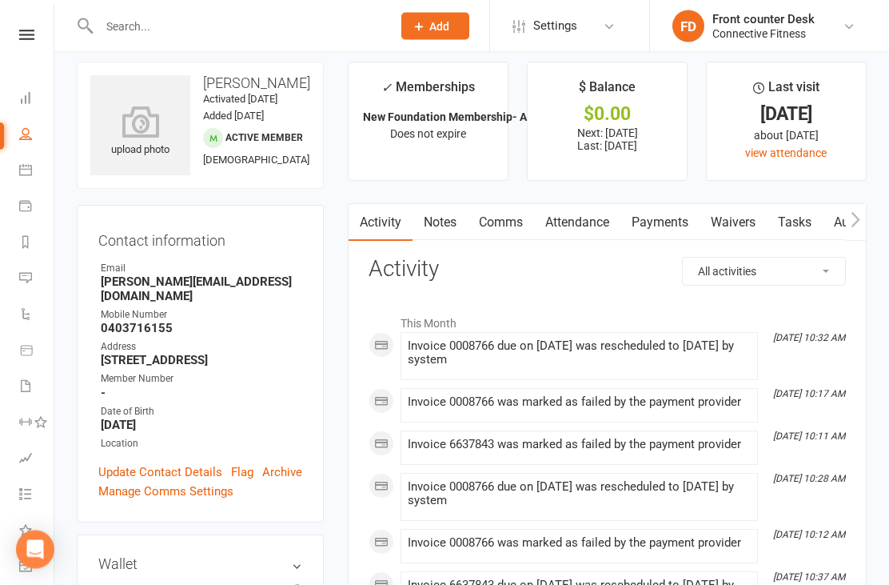
click at [677, 222] on link "Payments" at bounding box center [660, 223] width 79 height 37
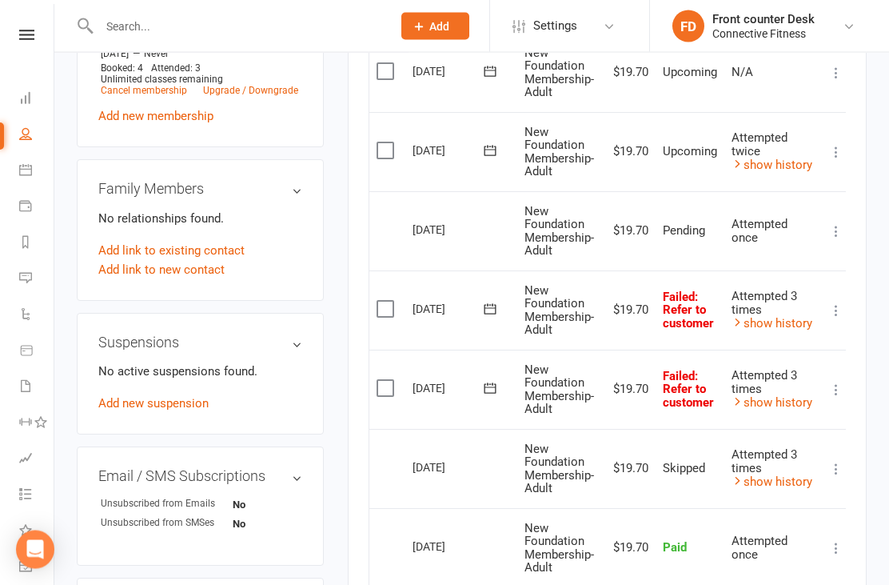
scroll to position [703, 0]
click at [393, 380] on label at bounding box center [388, 388] width 22 height 16
click at [387, 380] on input "checkbox" at bounding box center [382, 380] width 10 height 0
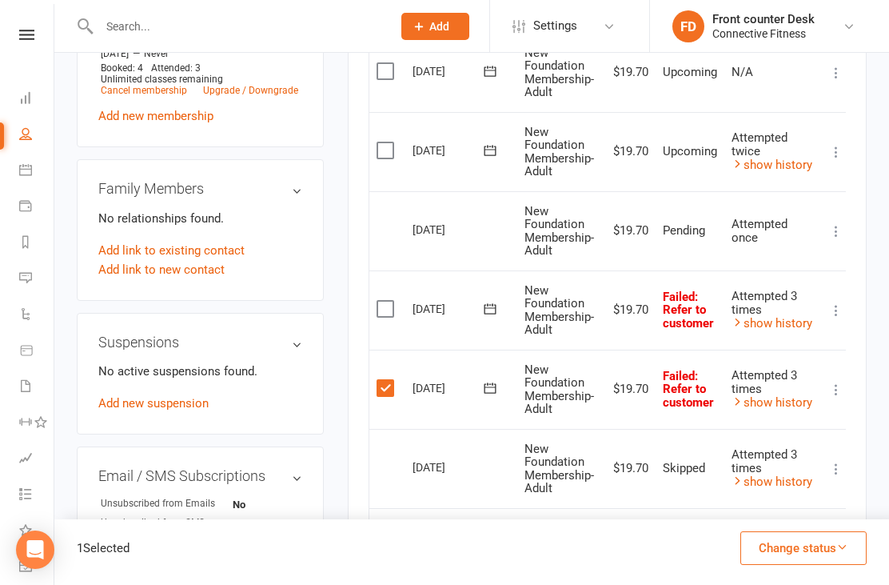
click at [398, 286] on td "Select this" at bounding box center [388, 309] width 36 height 79
click at [394, 301] on label at bounding box center [388, 309] width 22 height 16
click at [387, 301] on input "checkbox" at bounding box center [382, 301] width 10 height 0
click at [835, 565] on button "Change status" at bounding box center [804, 548] width 126 height 34
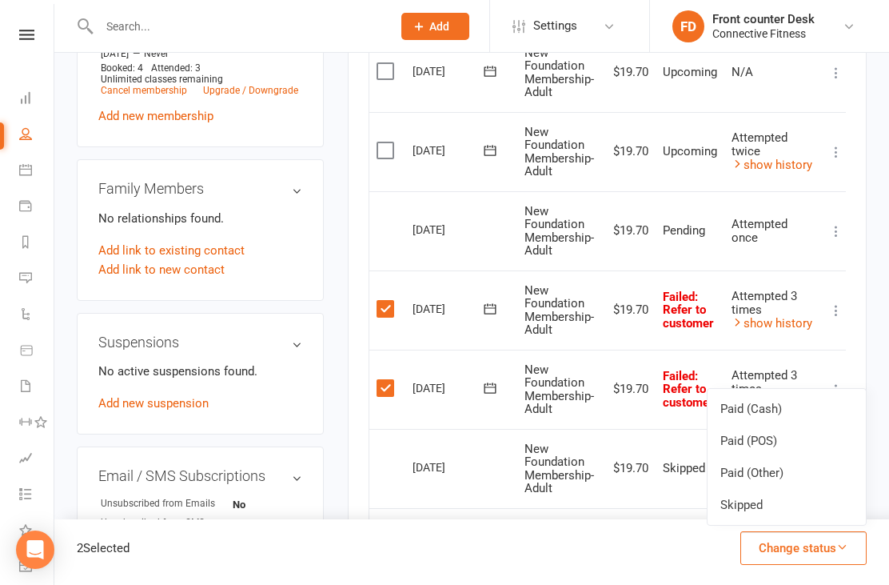
click at [796, 457] on link "Paid (POS)" at bounding box center [787, 441] width 158 height 32
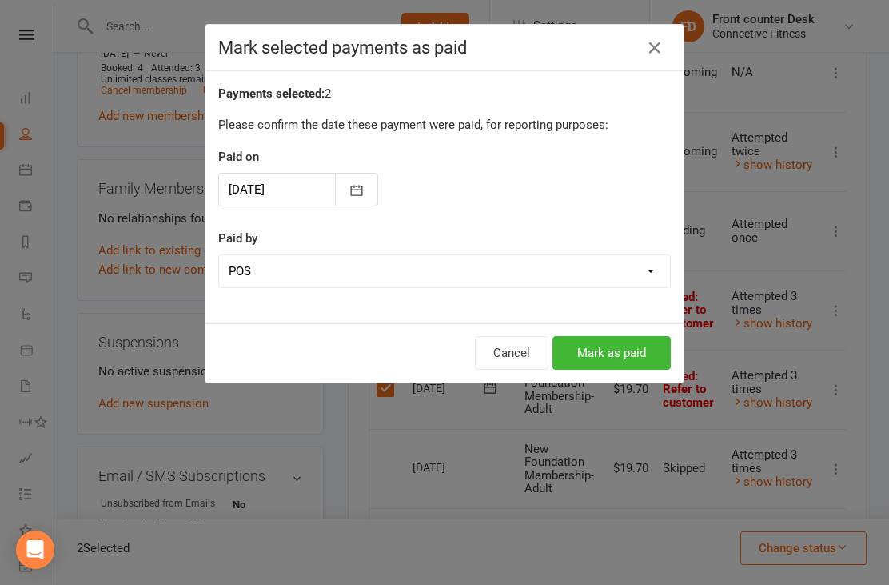
click at [643, 352] on button "Mark as paid" at bounding box center [612, 353] width 118 height 34
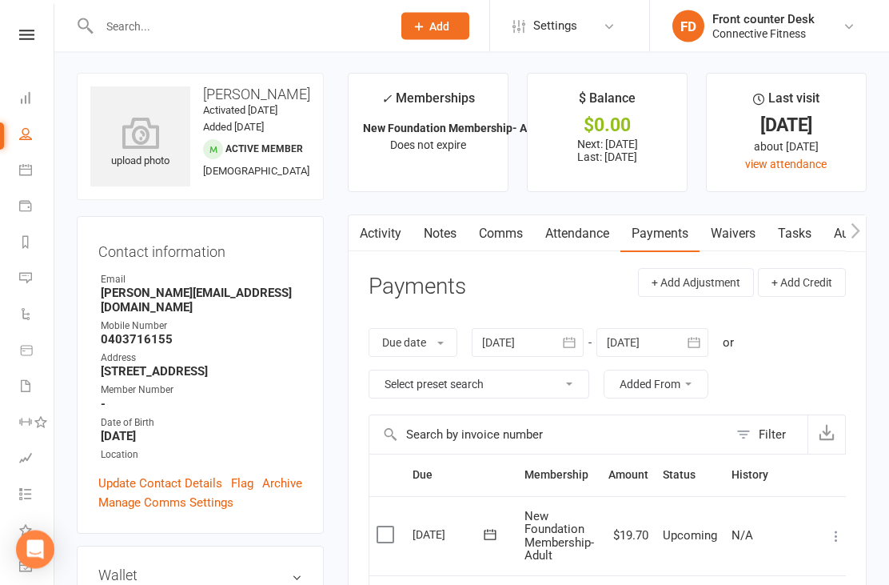
scroll to position [0, 0]
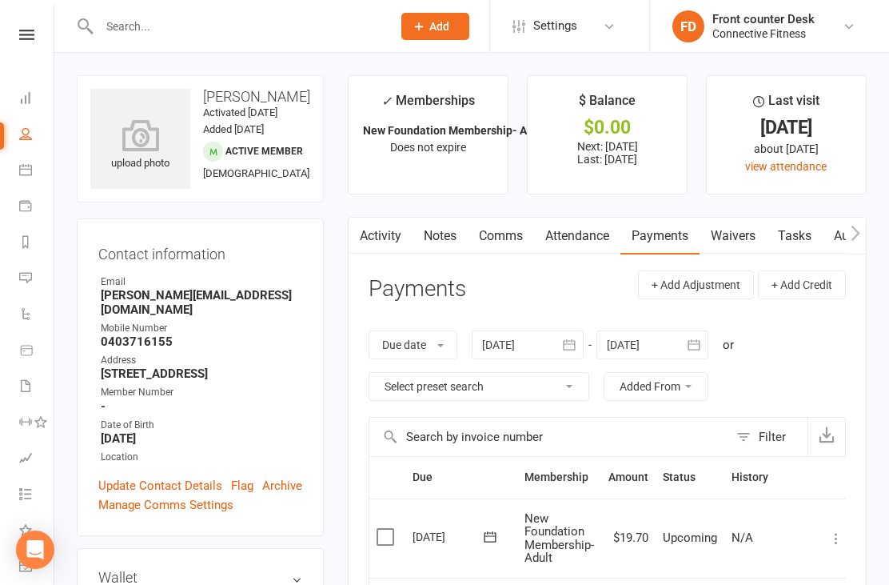
click at [37, 114] on link "Dashboard" at bounding box center [37, 100] width 36 height 36
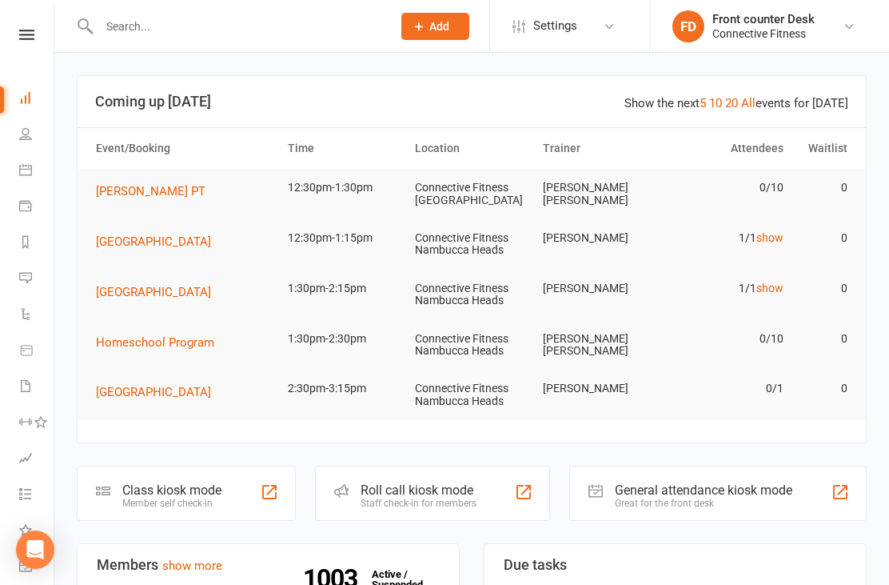
click at [772, 179] on td "0/10" at bounding box center [727, 188] width 128 height 38
click at [765, 235] on link "show" at bounding box center [770, 237] width 27 height 13
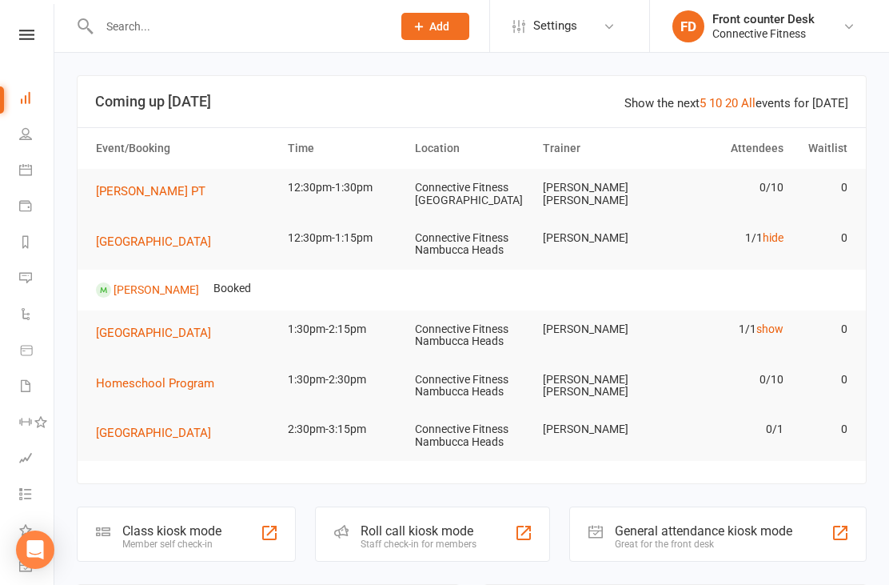
click at [776, 234] on link "hide" at bounding box center [773, 237] width 21 height 13
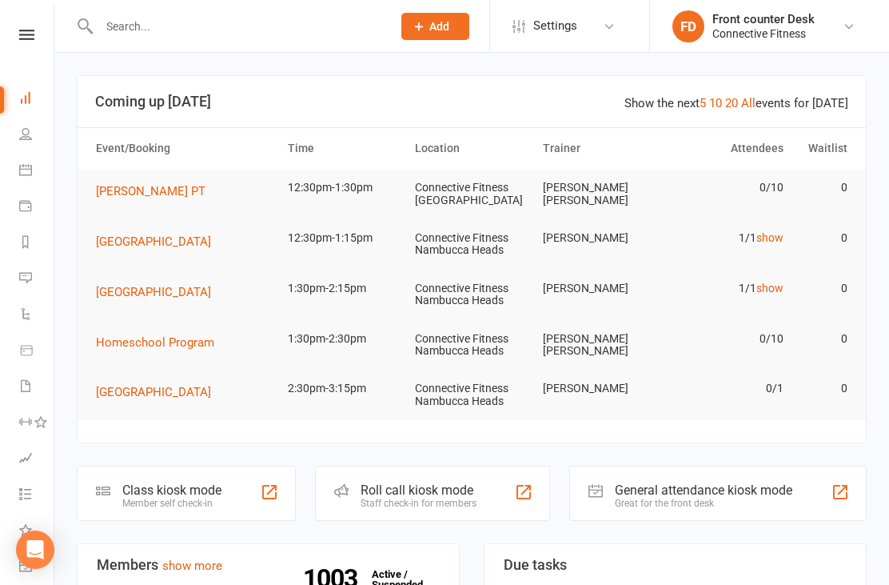
click at [776, 282] on link "show" at bounding box center [770, 288] width 27 height 13
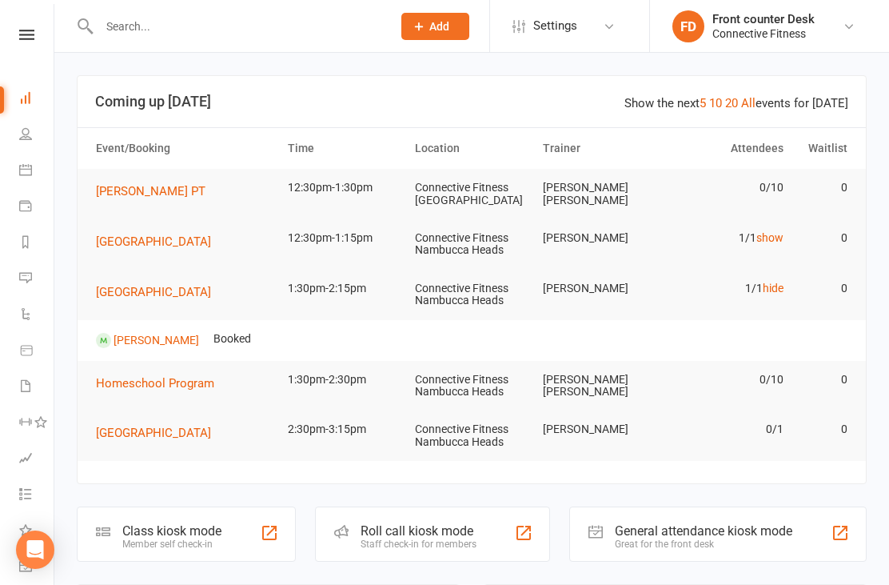
click at [775, 287] on link "hide" at bounding box center [773, 288] width 21 height 13
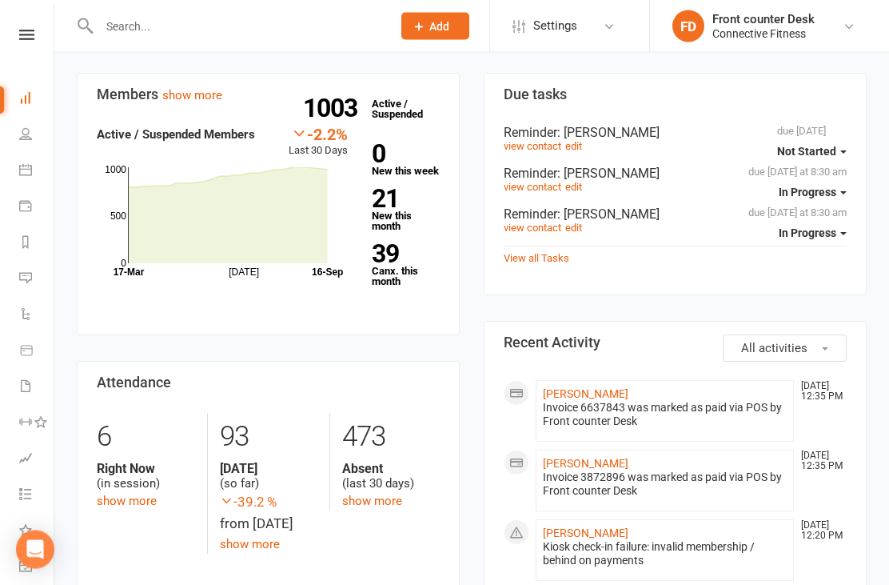
scroll to position [498, 0]
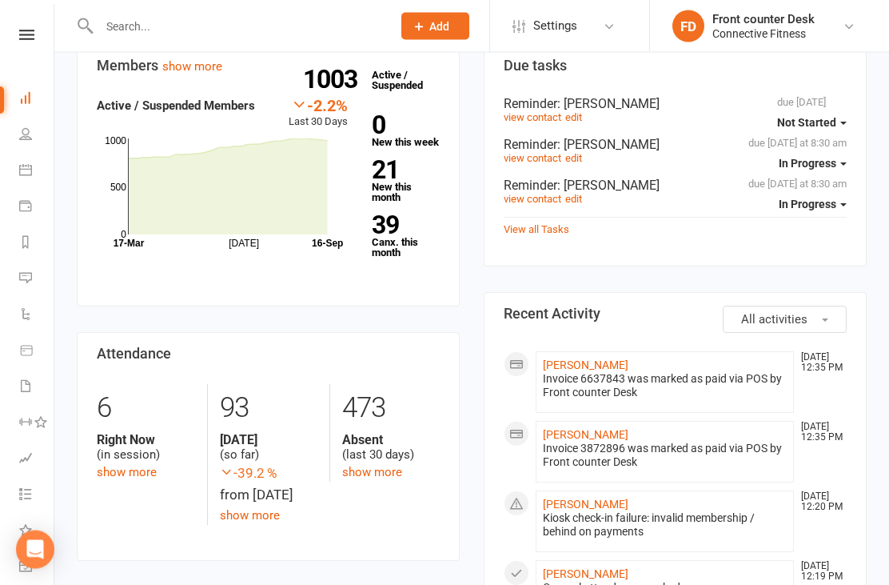
click at [117, 455] on div "Right Now (in session)" at bounding box center [146, 448] width 98 height 30
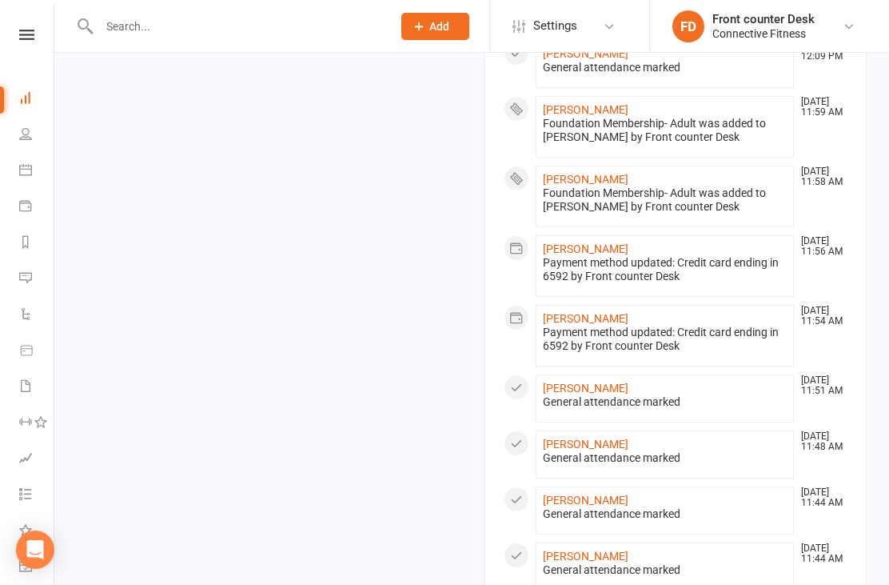
scroll to position [1071, 0]
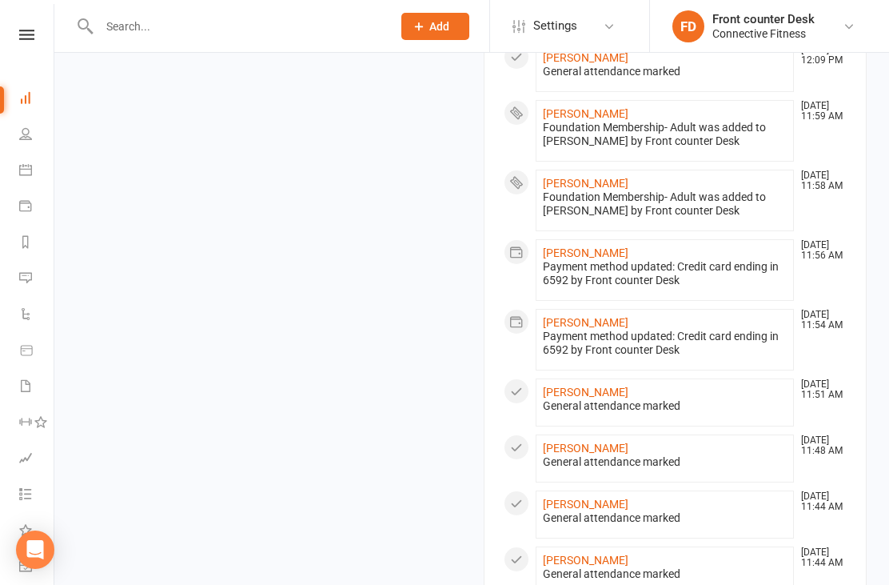
click at [183, 476] on div "Members show more -2.2% Last 30 Days Active / Suspended Members [DATE] Month [D…" at bounding box center [472, 267] width 814 height 1591
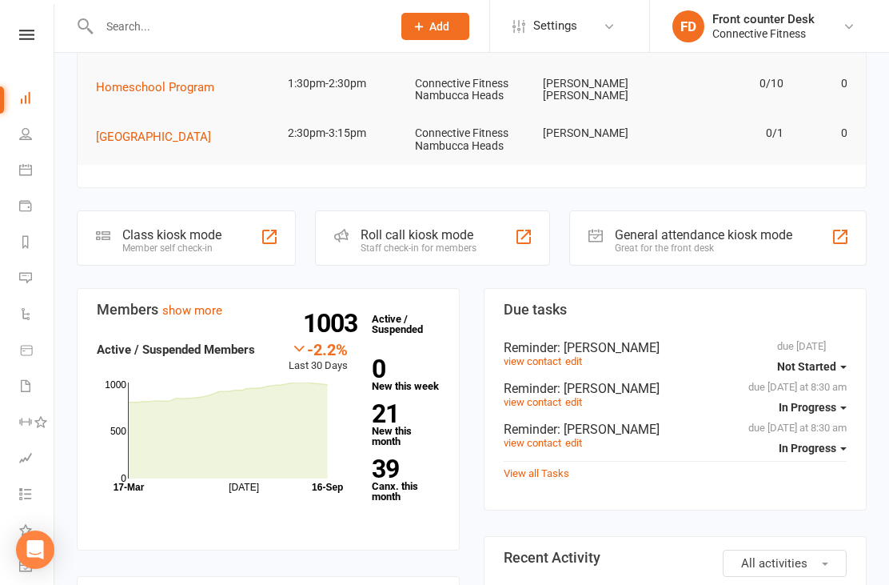
scroll to position [254, 0]
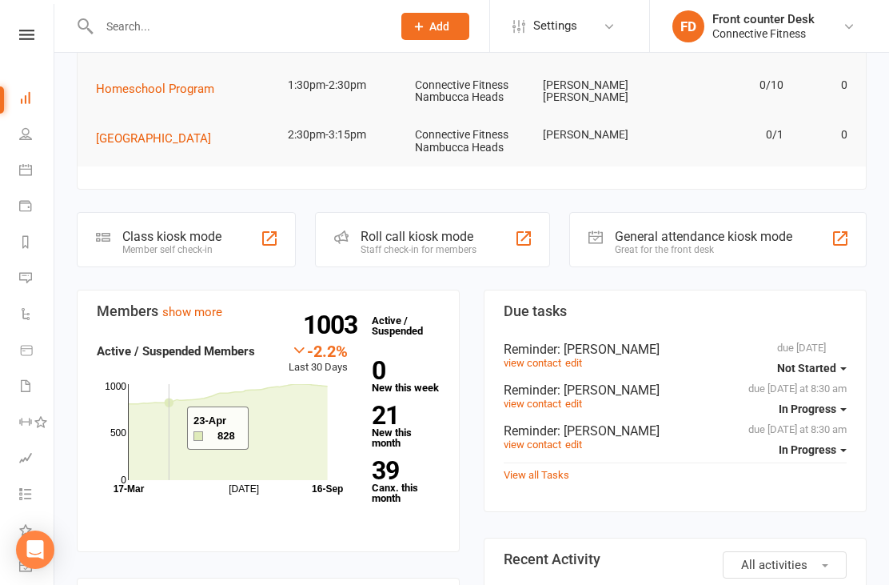
click at [167, 429] on icon at bounding box center [228, 432] width 199 height 96
click at [184, 297] on section "Members show more -2.2% Last 30 Days Active / Suspended Members [DATE] Month [D…" at bounding box center [268, 421] width 383 height 262
click at [190, 314] on link "show more" at bounding box center [192, 312] width 60 height 14
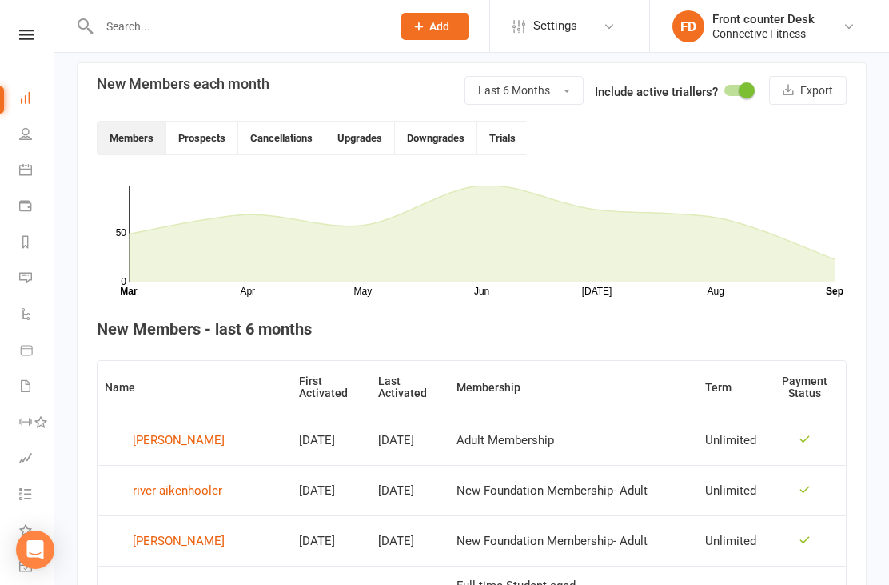
scroll to position [381, 0]
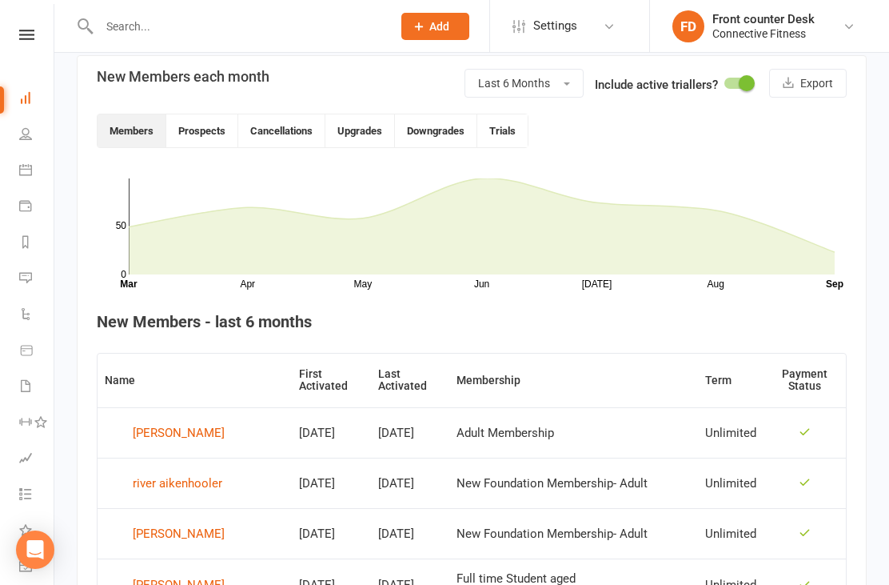
click at [142, 429] on div "[PERSON_NAME]" at bounding box center [179, 433] width 92 height 24
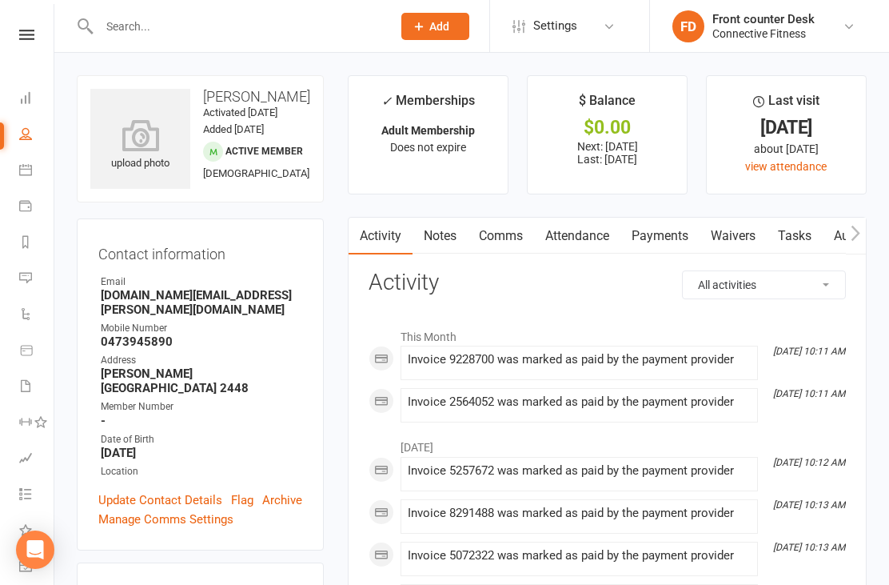
click at [16, 86] on li "Dashboard" at bounding box center [27, 100] width 54 height 36
click at [23, 95] on icon at bounding box center [25, 97] width 13 height 13
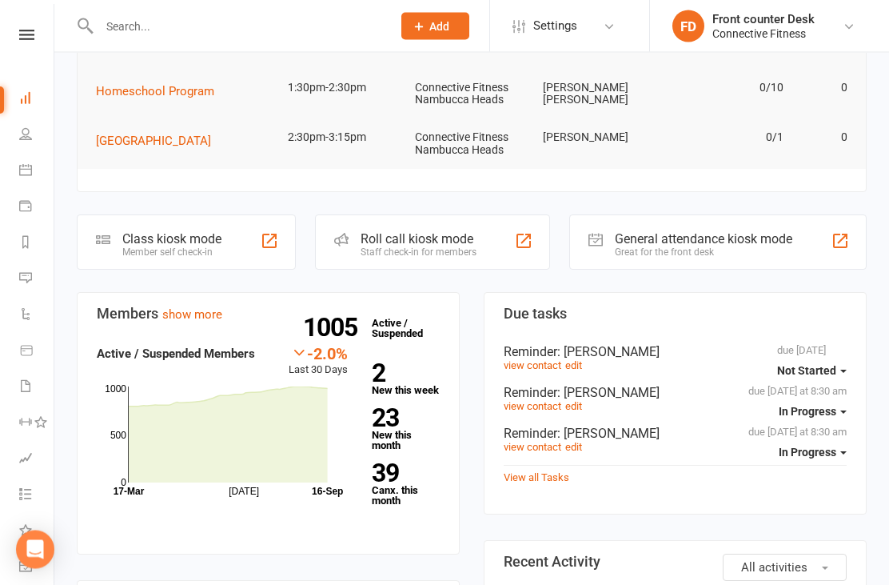
scroll to position [280, 0]
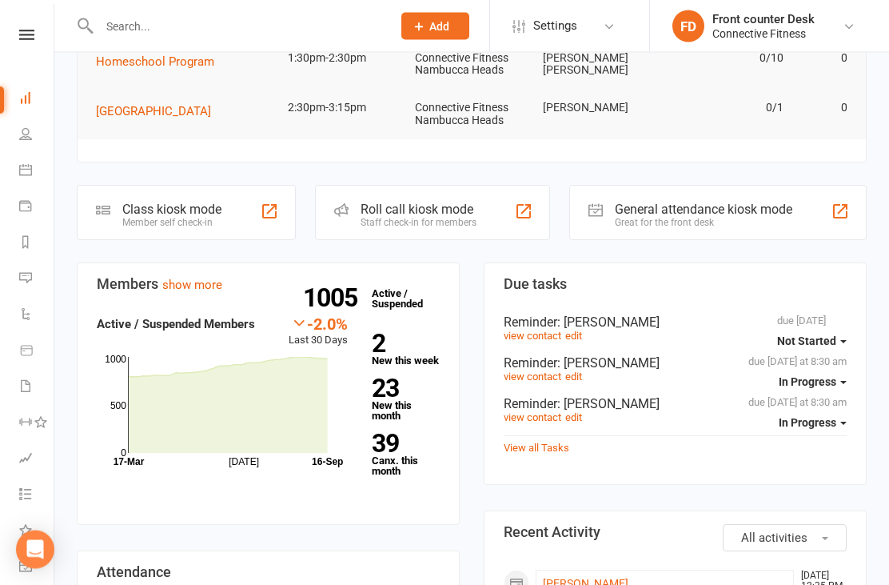
click at [166, 278] on link "show more" at bounding box center [192, 285] width 60 height 14
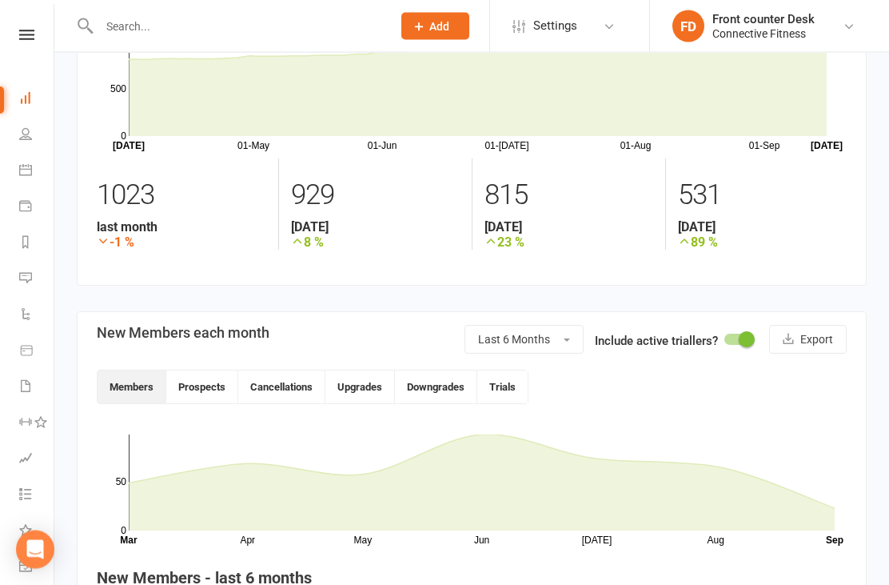
scroll to position [130, 0]
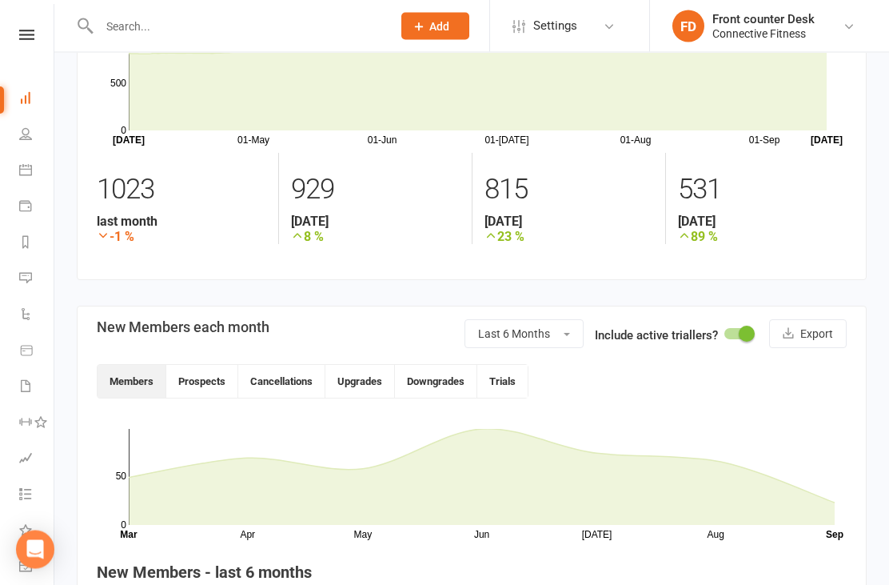
click at [298, 367] on button "Cancellations" at bounding box center [281, 382] width 87 height 33
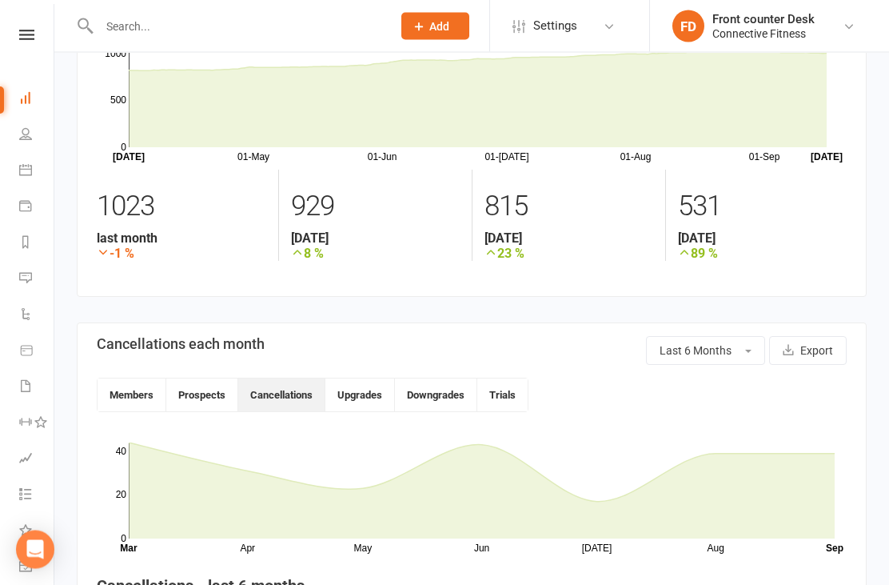
scroll to position [117, 0]
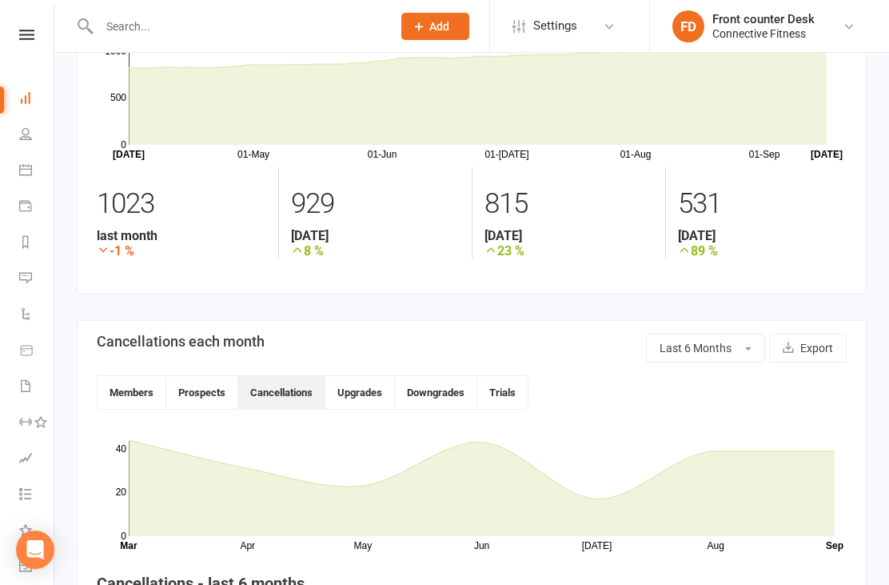
click at [747, 348] on span "button" at bounding box center [748, 348] width 6 height 3
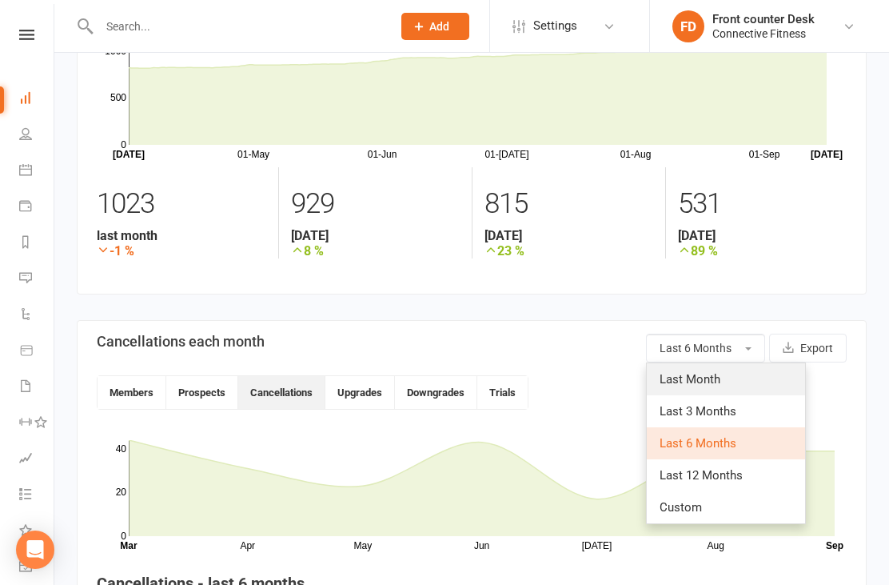
click at [748, 369] on link "Last Month" at bounding box center [726, 379] width 158 height 32
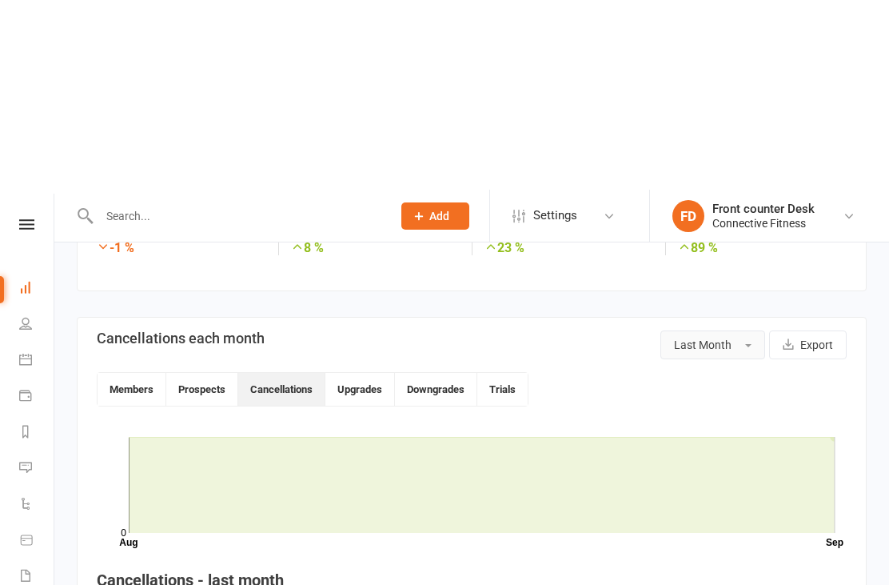
scroll to position [0, 0]
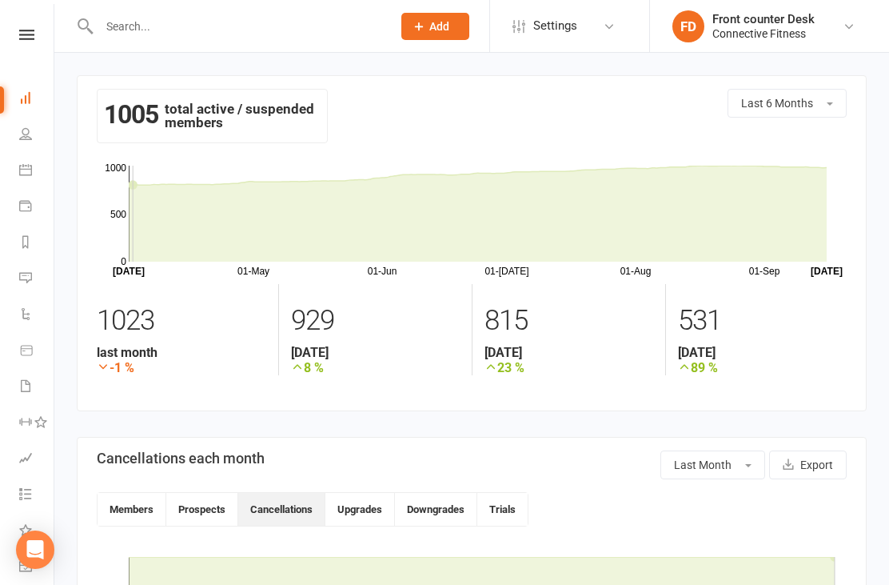
click at [24, 101] on icon at bounding box center [25, 97] width 13 height 13
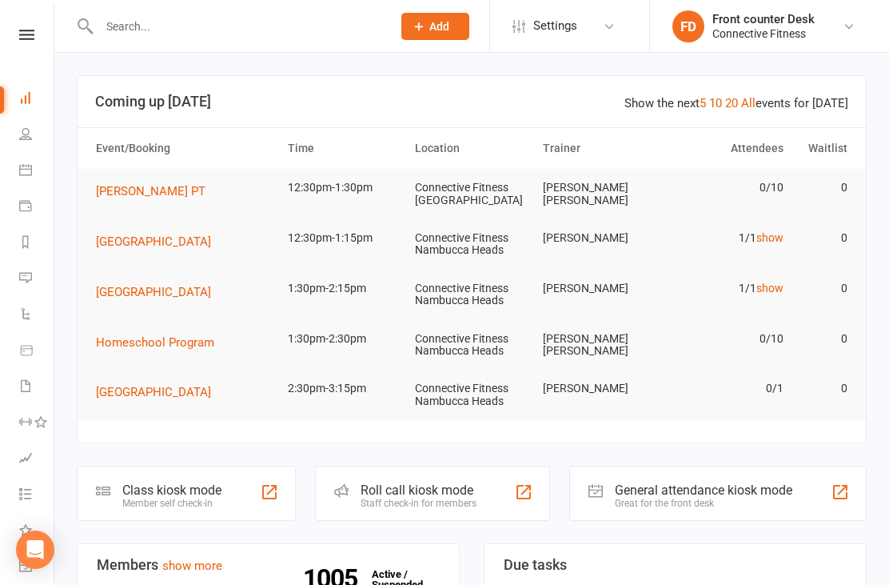
click at [721, 105] on link "10" at bounding box center [715, 103] width 13 height 14
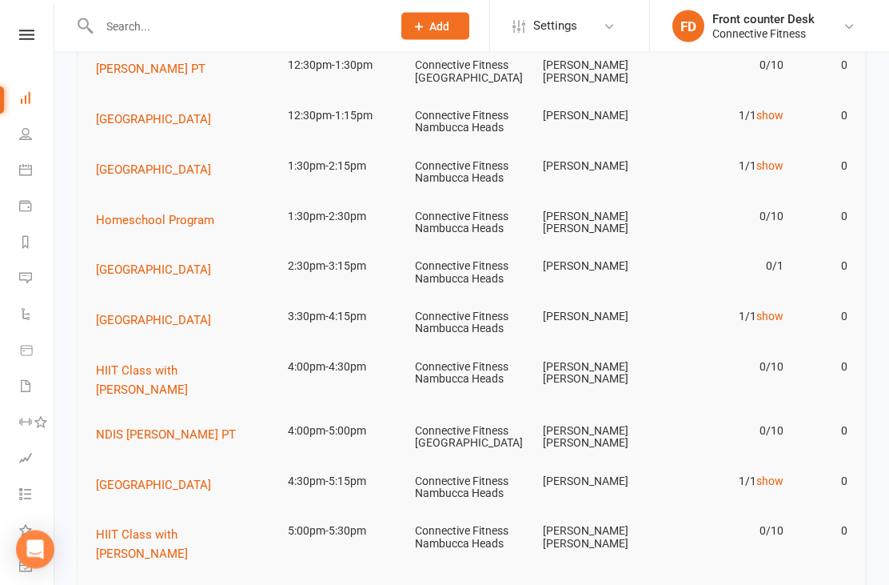
scroll to position [125, 0]
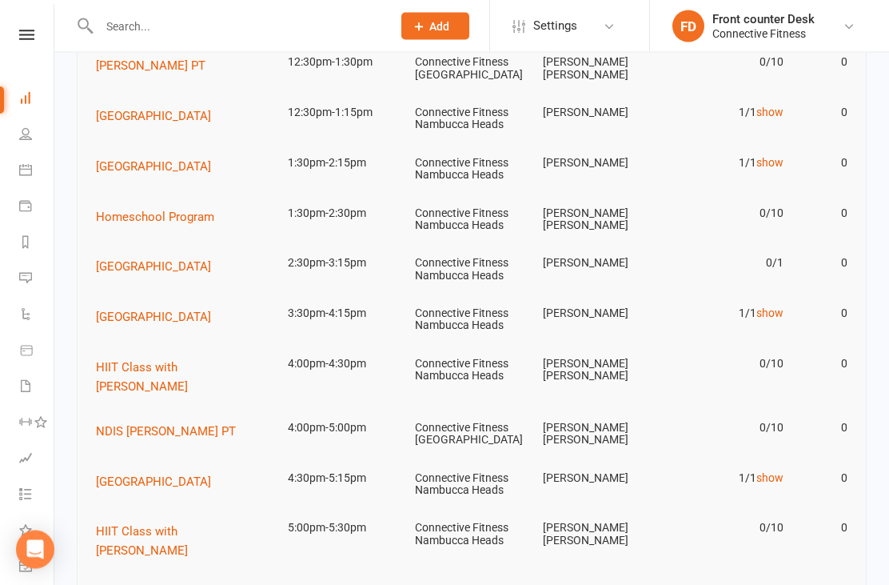
click at [769, 307] on link "show" at bounding box center [770, 313] width 27 height 13
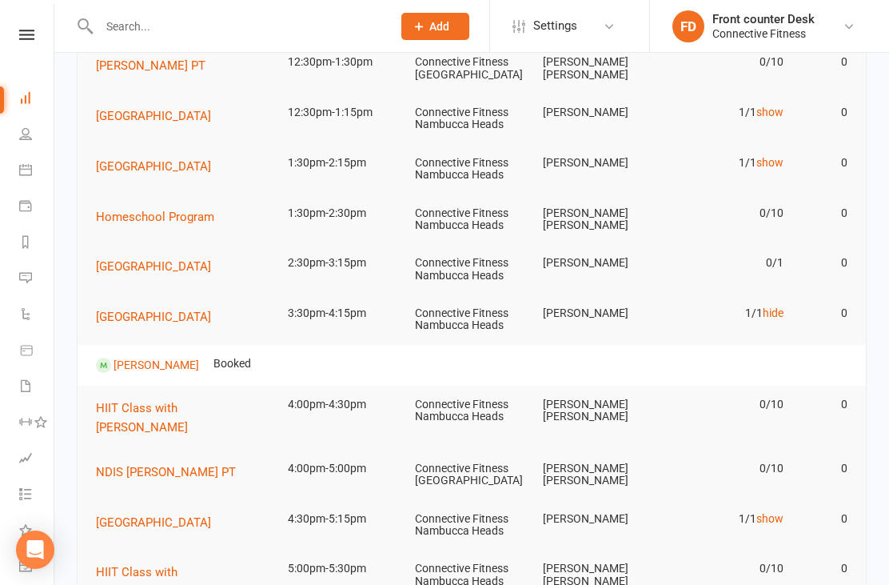
click at [780, 310] on link "hide" at bounding box center [773, 312] width 21 height 13
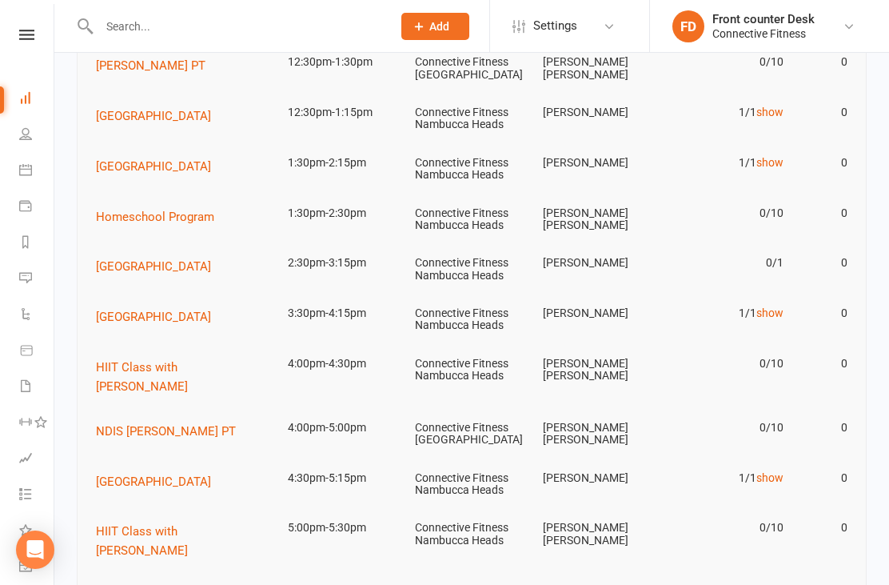
click at [773, 471] on link "show" at bounding box center [770, 477] width 27 height 13
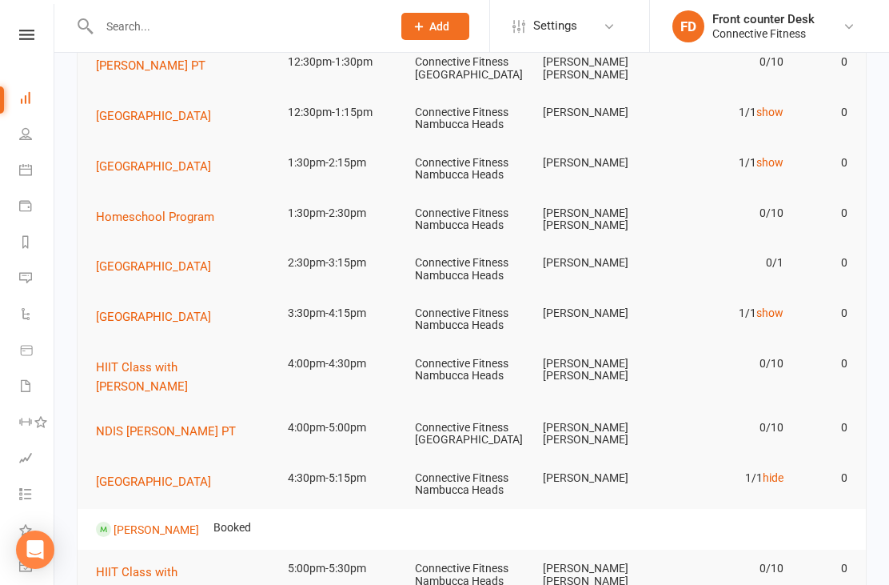
click at [779, 471] on link "hide" at bounding box center [773, 477] width 21 height 13
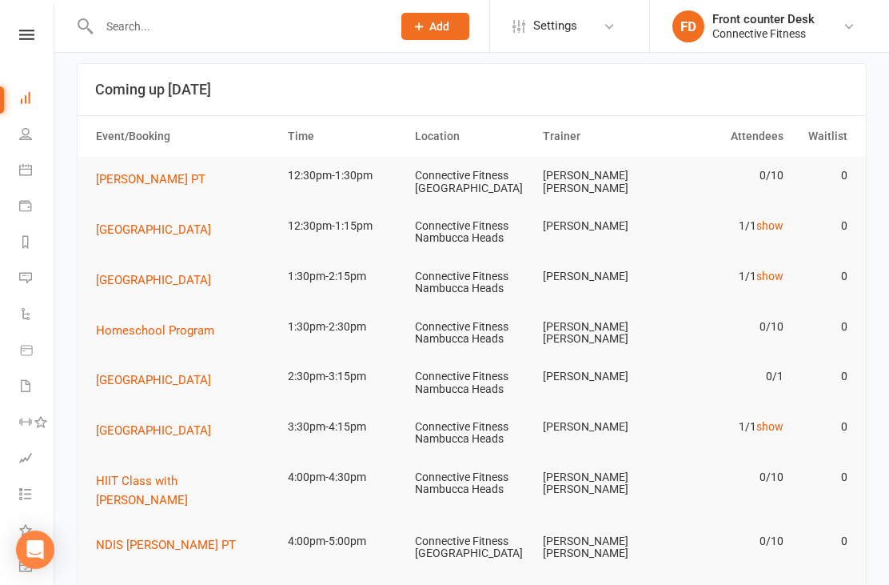
scroll to position [0, 0]
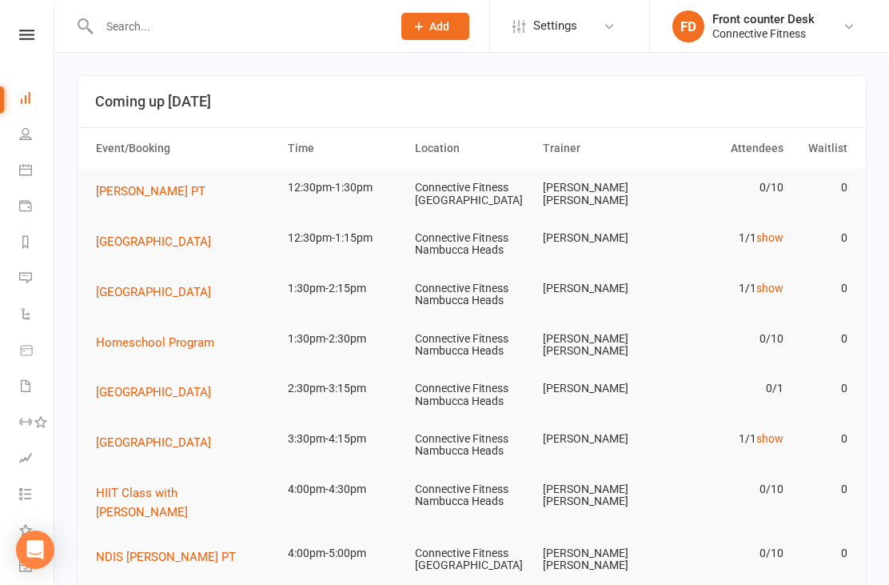
click at [409, 561] on td "Connective Fitness [GEOGRAPHIC_DATA]" at bounding box center [472, 559] width 128 height 50
